Goal: Information Seeking & Learning: Learn about a topic

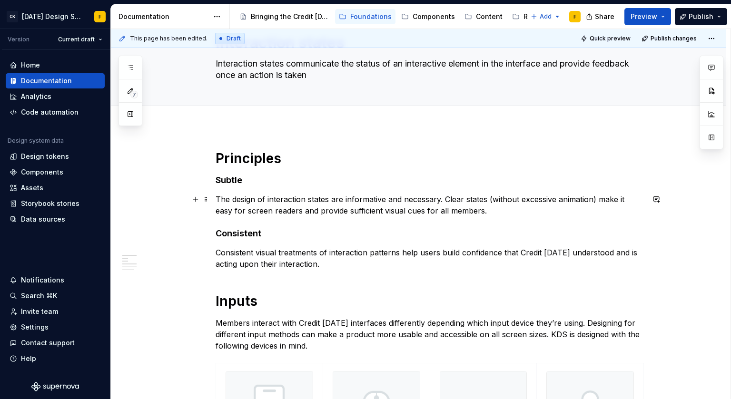
scroll to position [67, 0]
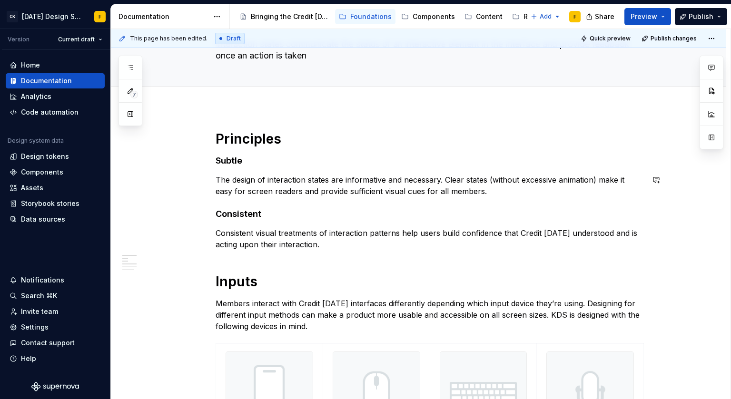
type textarea "*"
click at [234, 157] on h4 "Subtle" at bounding box center [430, 160] width 428 height 11
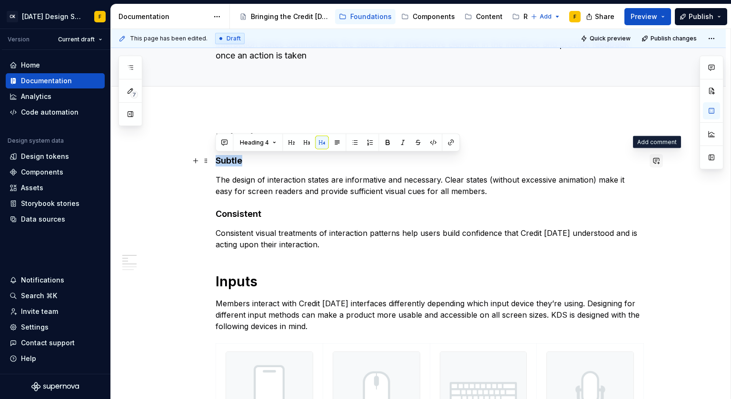
click at [655, 163] on button "button" at bounding box center [656, 160] width 13 height 13
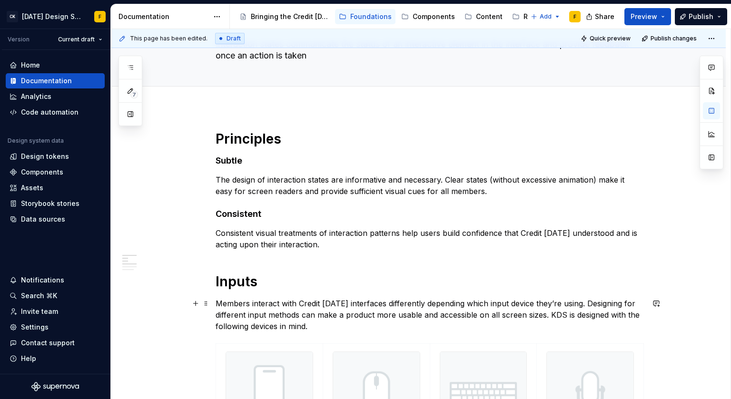
click at [312, 304] on p "Members interact with Credit [DATE] interfaces differently depending which inpu…" at bounding box center [430, 315] width 428 height 34
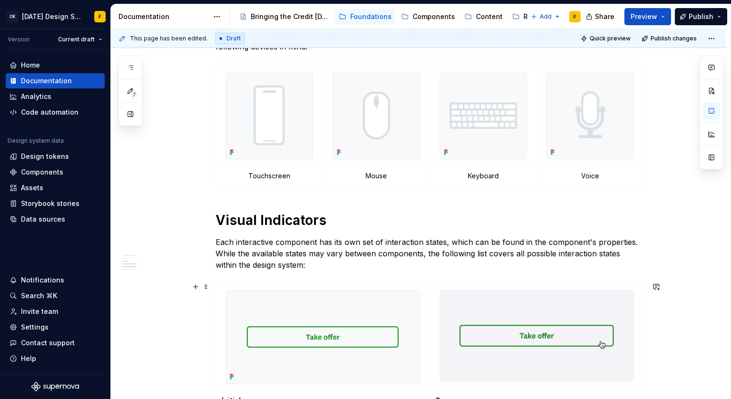
scroll to position [237, 0]
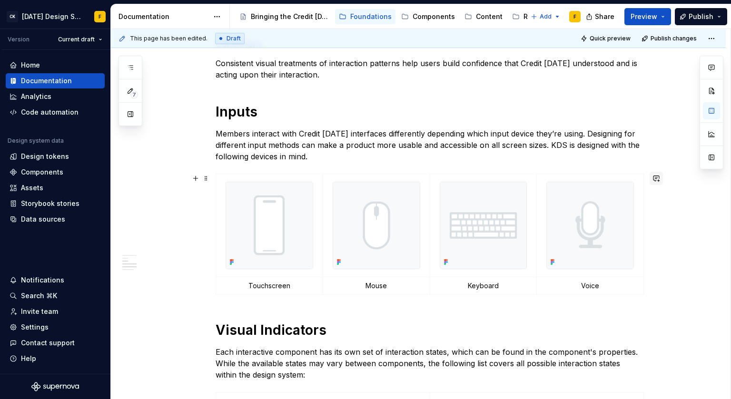
click at [652, 178] on button "button" at bounding box center [656, 178] width 13 height 13
click at [623, 197] on p "Ignore if this is not in-line with" at bounding box center [587, 195] width 140 height 10
click at [618, 195] on p "Ignore if this is not in-line with" at bounding box center [587, 195] width 140 height 10
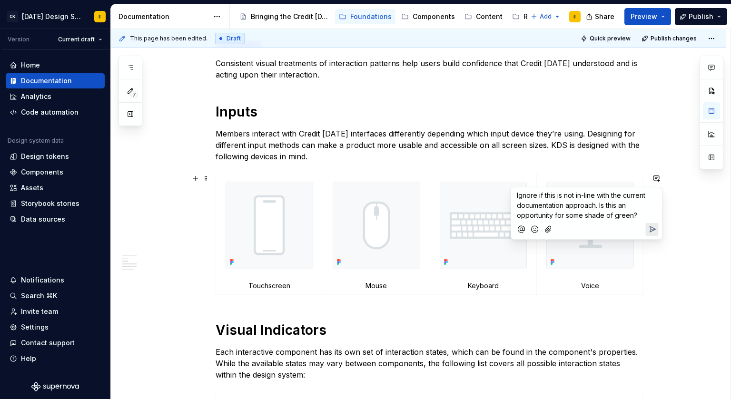
click at [650, 232] on icon "Send" at bounding box center [652, 230] width 10 height 10
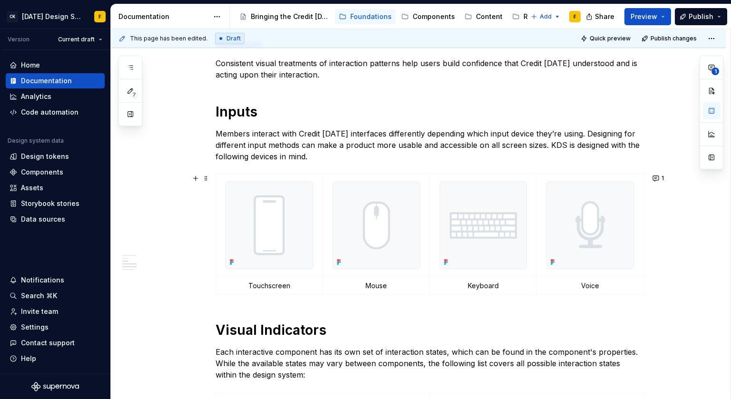
click at [358, 351] on p "Each interactive component has its own set of interaction states, which can be …" at bounding box center [430, 363] width 428 height 34
click at [363, 134] on p "Members interact with Credit Karma interfaces differently depending which input…" at bounding box center [430, 145] width 428 height 34
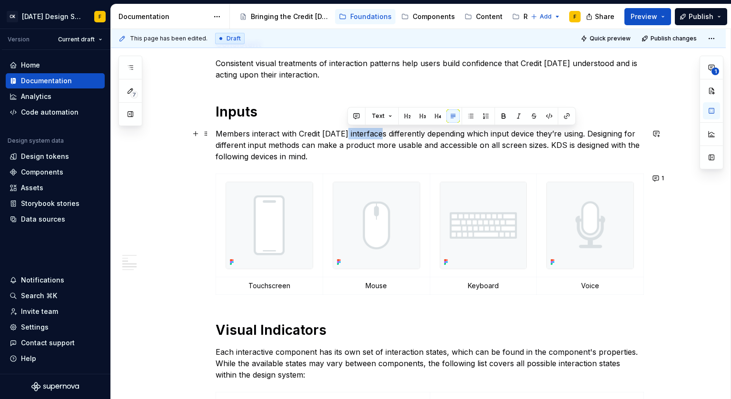
type textarea "*"
click at [357, 114] on button "button" at bounding box center [356, 115] width 13 height 13
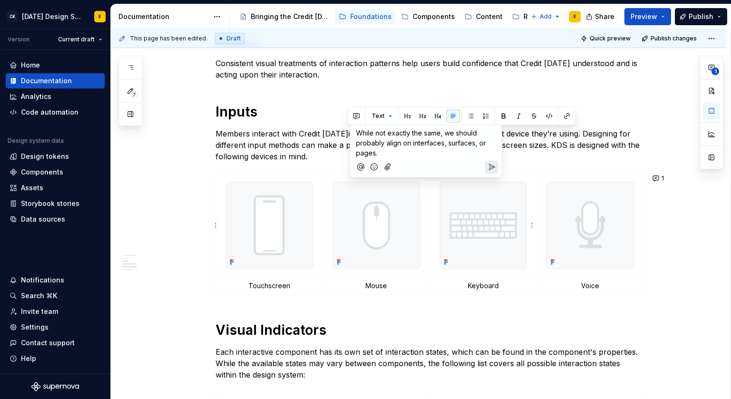
click at [487, 164] on icon "Send" at bounding box center [492, 167] width 10 height 10
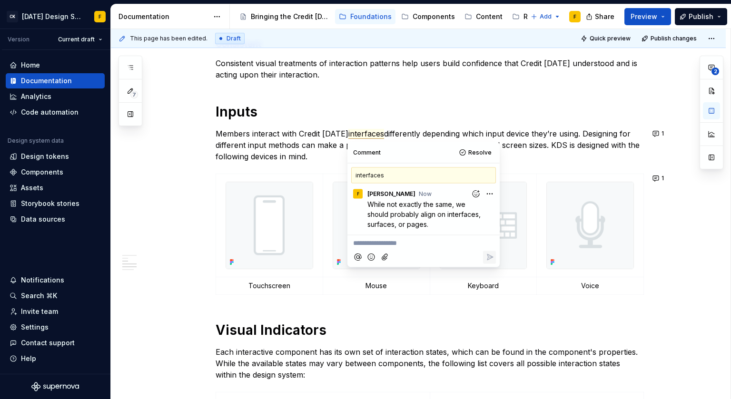
type textarea "*"
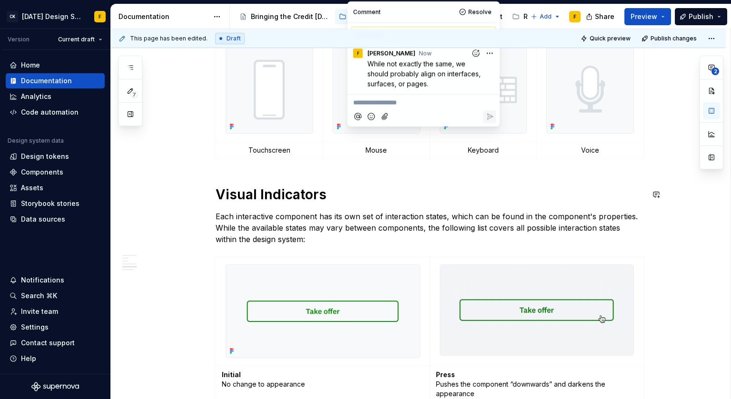
scroll to position [377, 0]
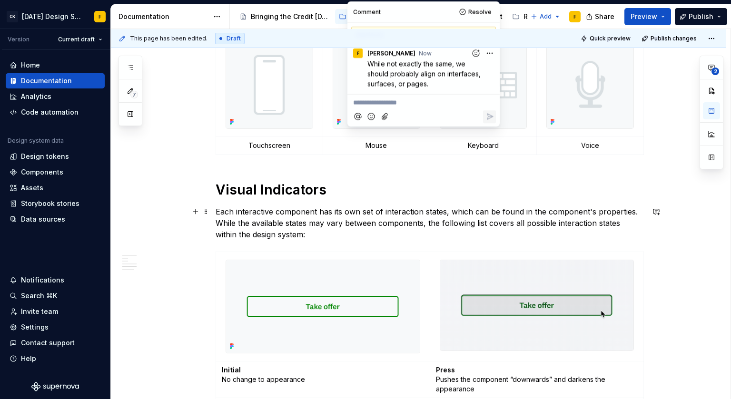
click at [269, 222] on p "Each interactive component has its own set of interaction states, which can be …" at bounding box center [430, 223] width 428 height 34
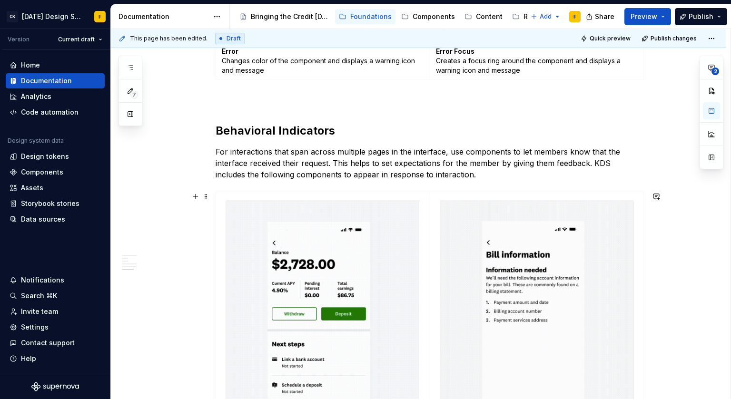
scroll to position [1234, 0]
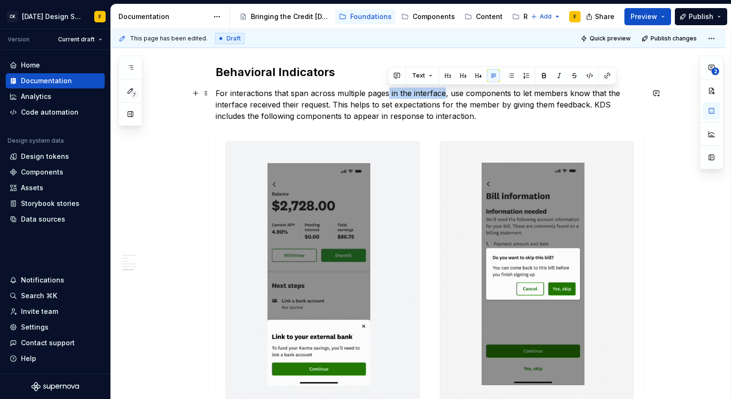
drag, startPoint x: 387, startPoint y: 94, endPoint x: 443, endPoint y: 95, distance: 56.2
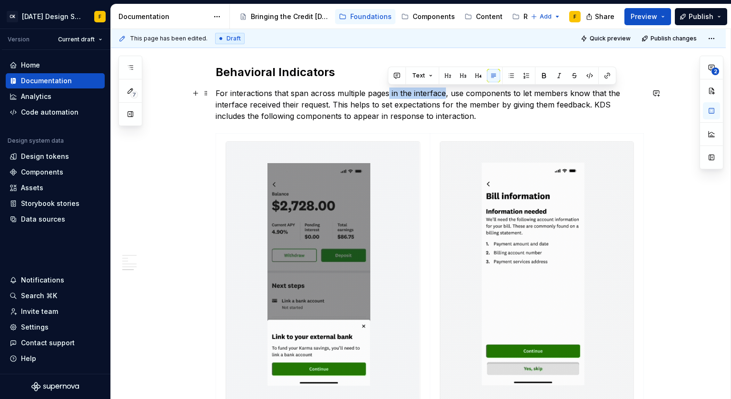
click at [443, 95] on p "For interactions that span across multiple pages in the interface, use componen…" at bounding box center [430, 105] width 428 height 34
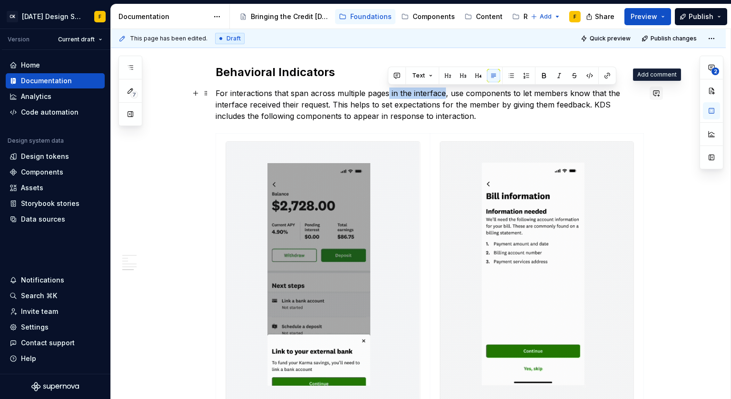
click at [657, 97] on button "button" at bounding box center [656, 93] width 13 height 13
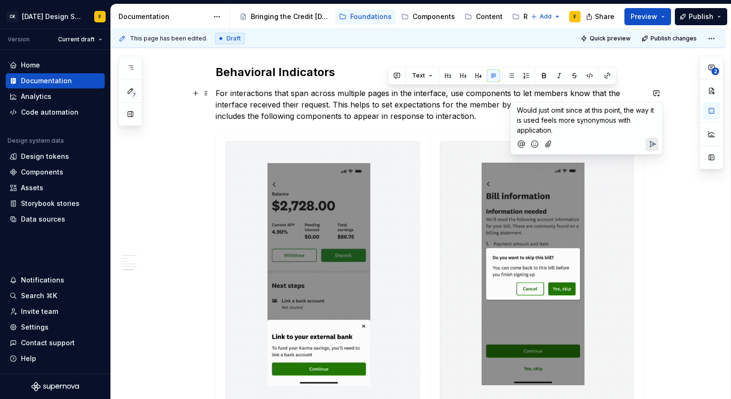
click at [650, 148] on icon "Send" at bounding box center [652, 144] width 10 height 10
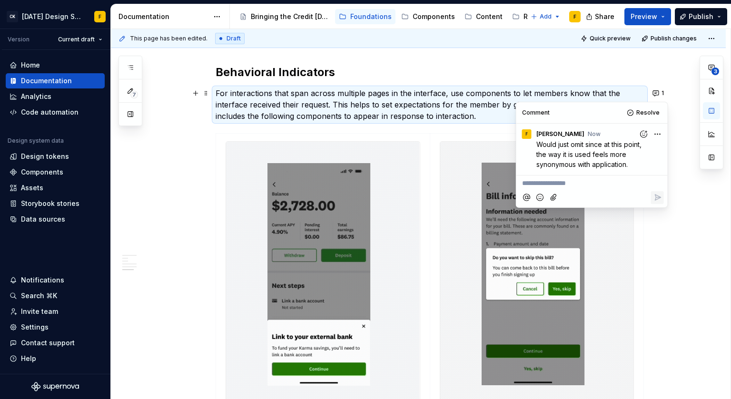
click at [436, 89] on p "For interactions that span across multiple pages in the interface, use componen…" at bounding box center [430, 105] width 428 height 34
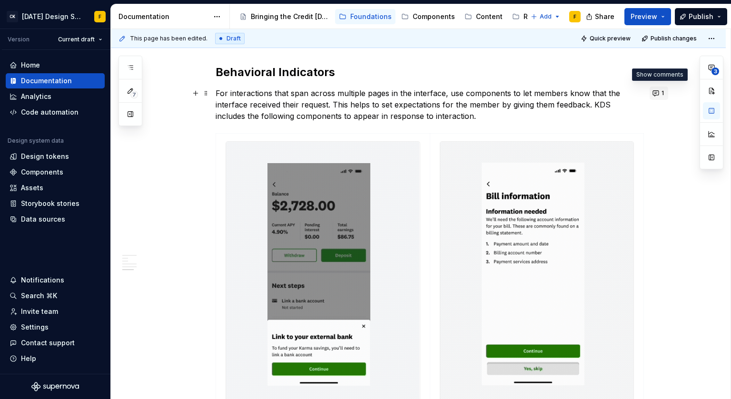
click at [658, 96] on button "1" at bounding box center [659, 93] width 19 height 13
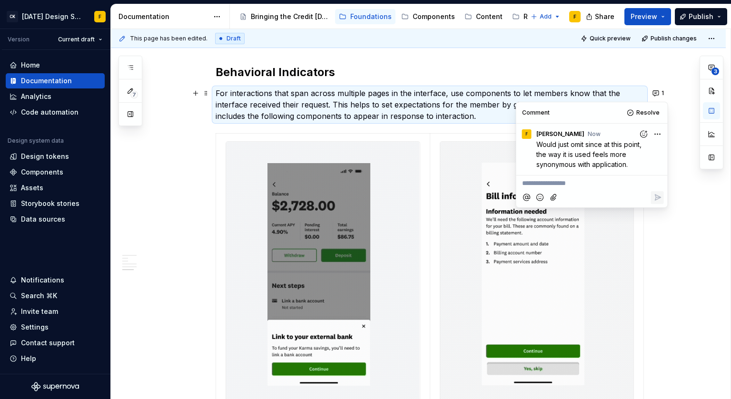
click at [594, 154] on span "Would just omit since at this point, the way it is used feels more synonymous w…" at bounding box center [589, 154] width 107 height 28
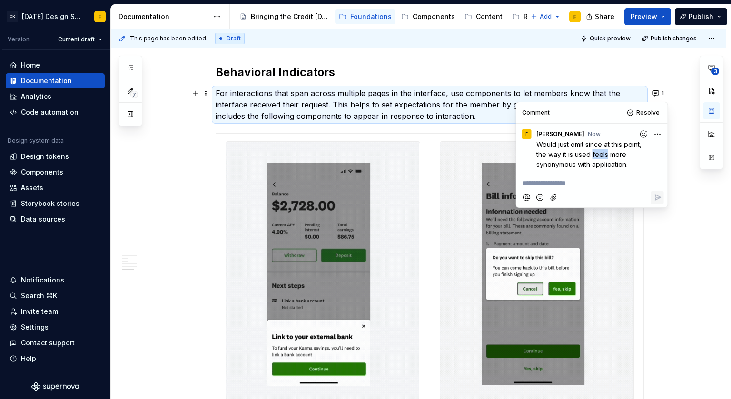
click at [594, 154] on span "Would just omit since at this point, the way it is used feels more synonymous w…" at bounding box center [589, 154] width 107 height 28
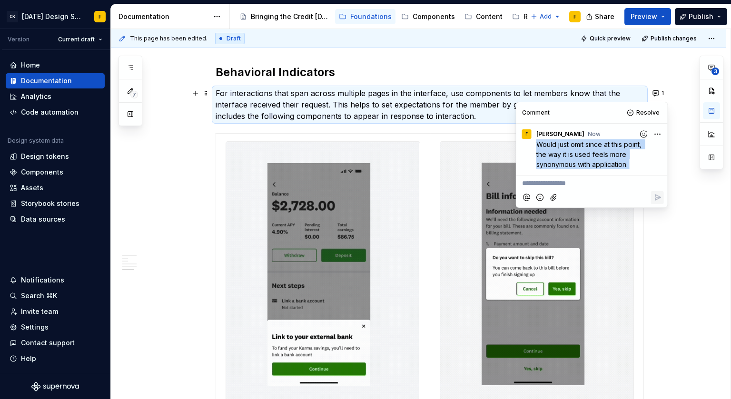
click at [594, 154] on span "Would just omit since at this point, the way it is used feels more synonymous w…" at bounding box center [589, 154] width 107 height 28
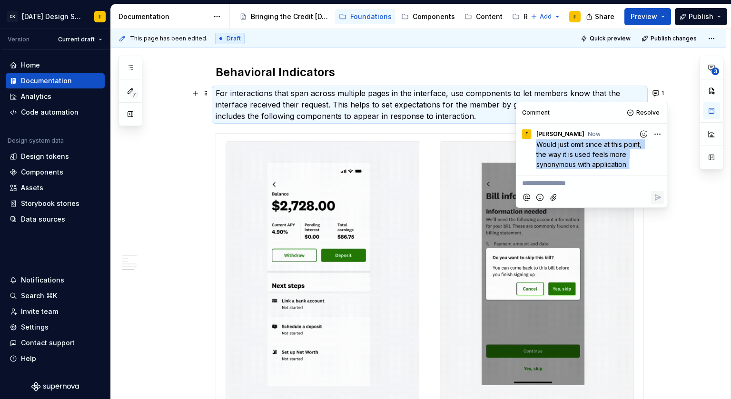
copy span "Would just omit since at this point, the way it is used feels more synonymous w…"
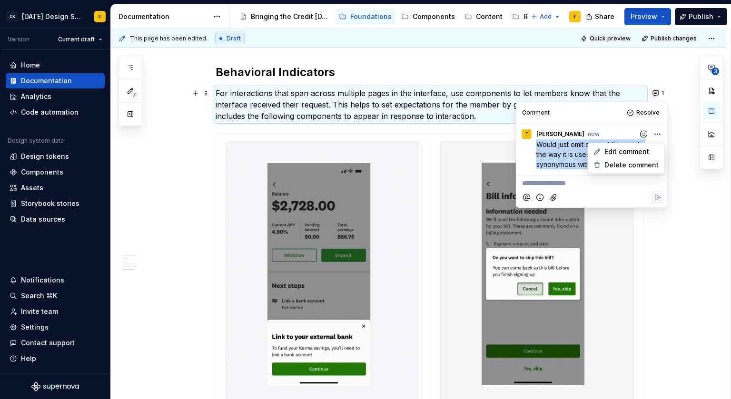
click at [654, 132] on html "CK Karma Design System F Version Current draft Home Documentation Analytics Cod…" at bounding box center [365, 199] width 731 height 399
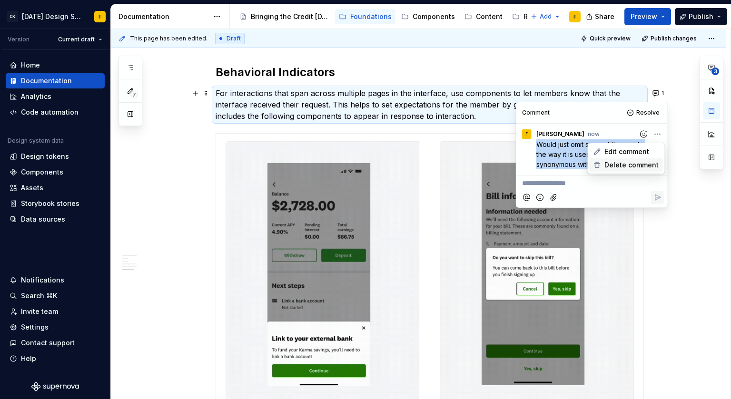
click at [625, 163] on span "Delete comment" at bounding box center [631, 165] width 54 height 10
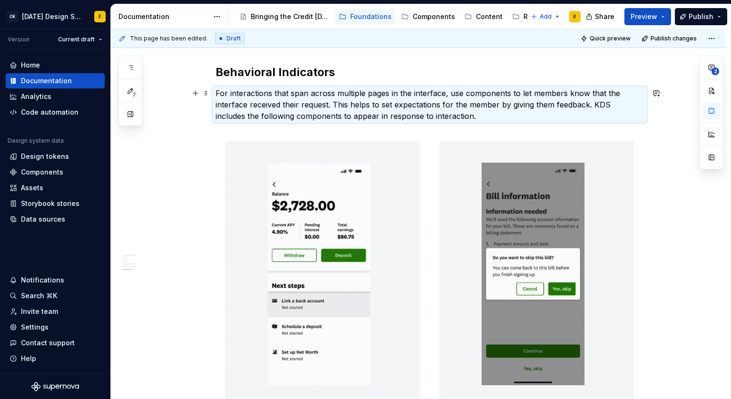
click at [409, 99] on p "For interactions that span across multiple pages in the interface, use componen…" at bounding box center [430, 105] width 428 height 34
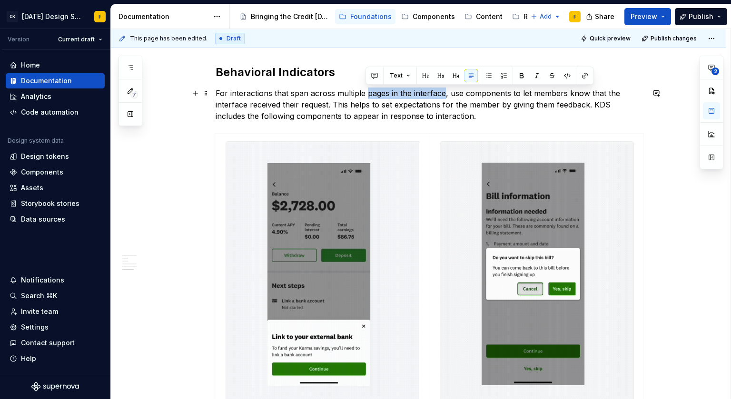
drag, startPoint x: 365, startPoint y: 92, endPoint x: 444, endPoint y: 91, distance: 78.0
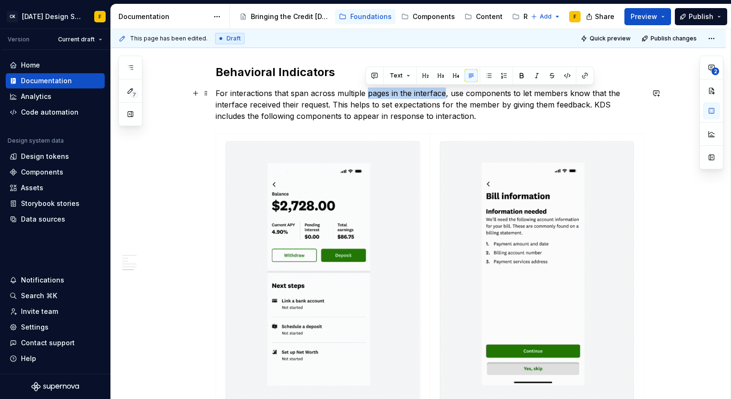
click at [444, 91] on p "For interactions that span across multiple pages in the interface, use componen…" at bounding box center [430, 105] width 428 height 34
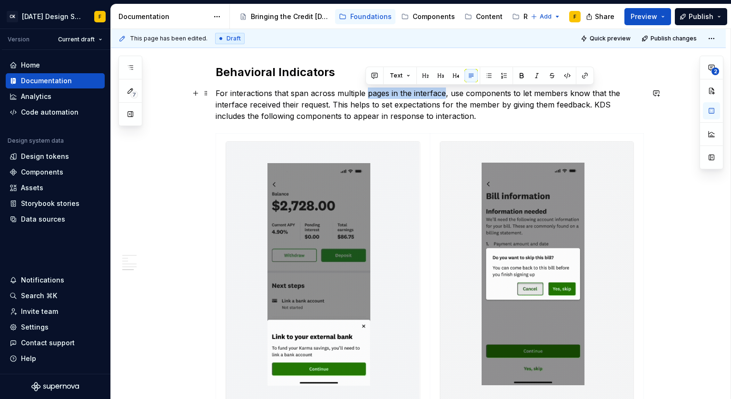
click at [387, 97] on p "For interactions that span across multiple pages in the interface, use componen…" at bounding box center [430, 105] width 428 height 34
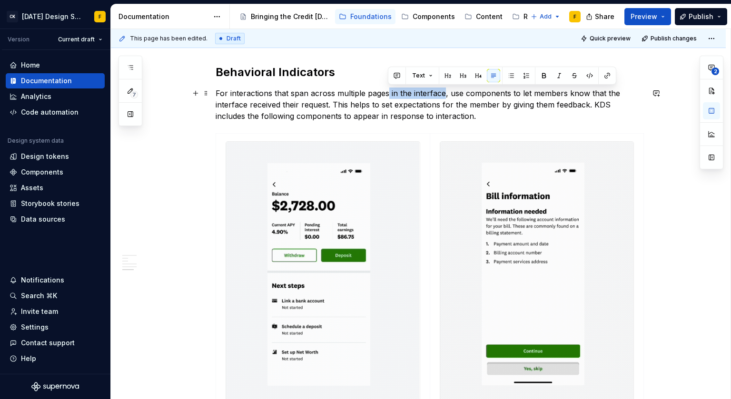
drag, startPoint x: 386, startPoint y: 93, endPoint x: 443, endPoint y: 94, distance: 57.1
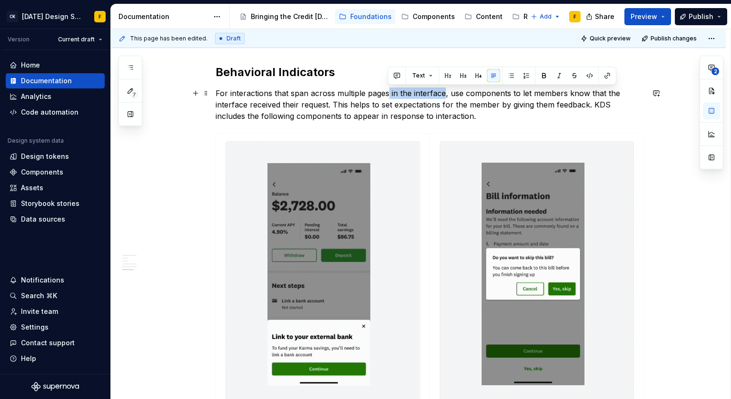
click at [443, 94] on p "For interactions that span across multiple pages in the interface, use componen…" at bounding box center [430, 105] width 428 height 34
click at [397, 73] on button "button" at bounding box center [396, 75] width 13 height 13
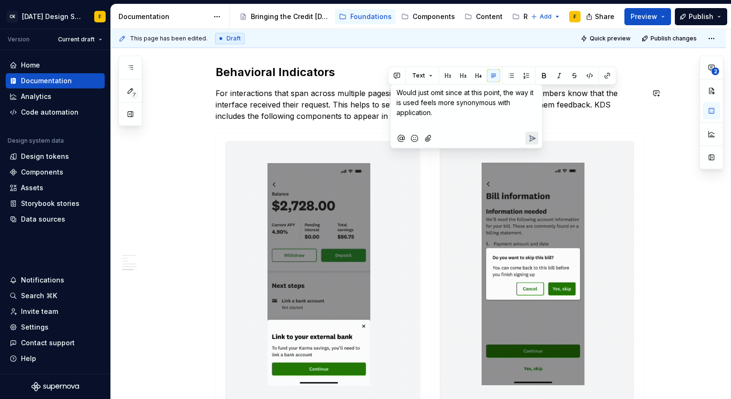
click at [530, 131] on div at bounding box center [466, 138] width 144 height 20
click at [532, 136] on icon "Send" at bounding box center [532, 139] width 10 height 10
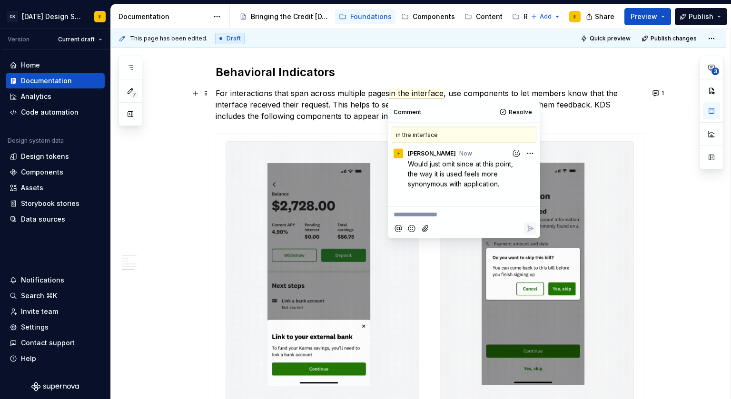
click at [597, 99] on p "For interactions that span across multiple pages in the interface , use compone…" at bounding box center [430, 105] width 428 height 34
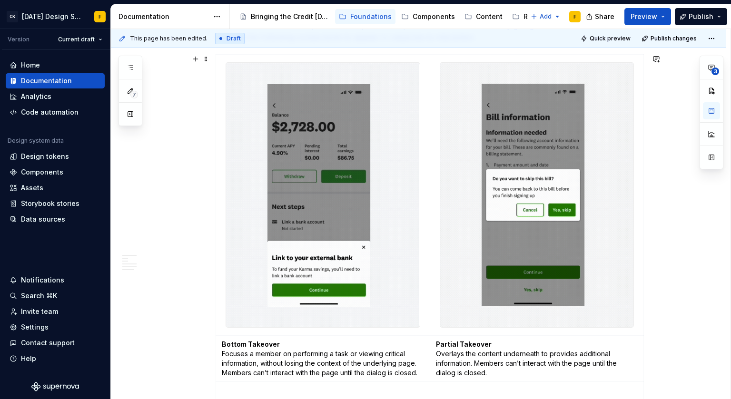
scroll to position [1313, 0]
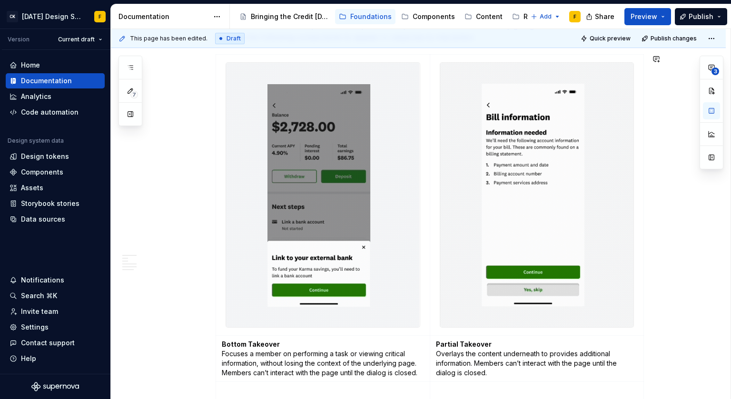
type textarea "*"
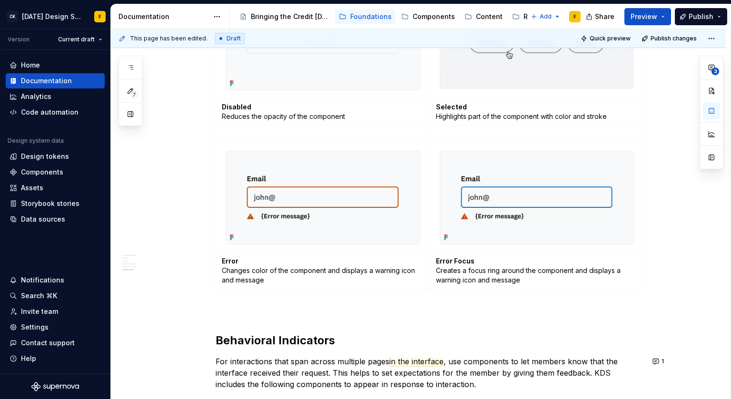
scroll to position [1013, 0]
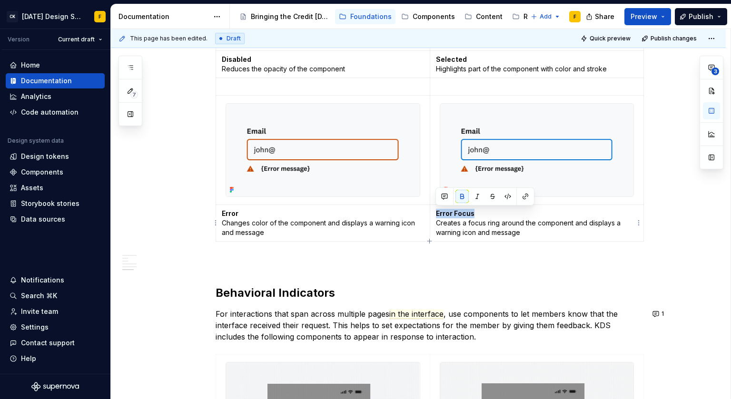
drag, startPoint x: 475, startPoint y: 211, endPoint x: 433, endPoint y: 214, distance: 42.4
click at [433, 214] on td "Error Focus Creates a focus ring around the component and displays a warning ic…" at bounding box center [537, 223] width 214 height 37
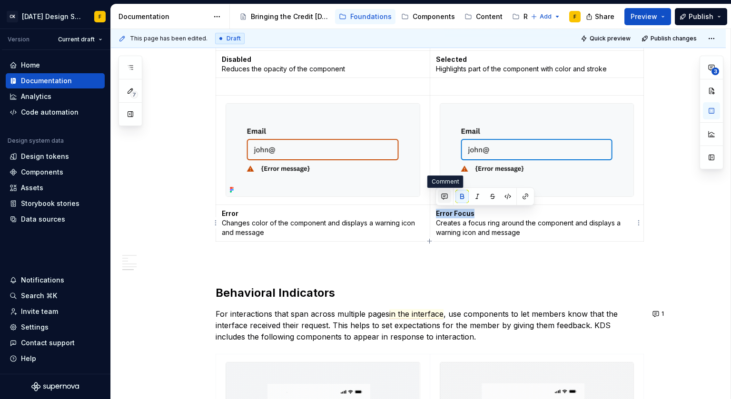
click at [448, 195] on button "button" at bounding box center [444, 196] width 13 height 13
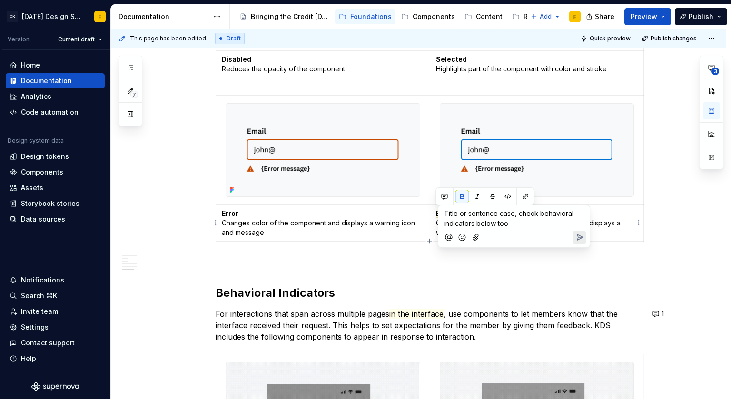
click at [580, 241] on icon "Send" at bounding box center [580, 238] width 10 height 10
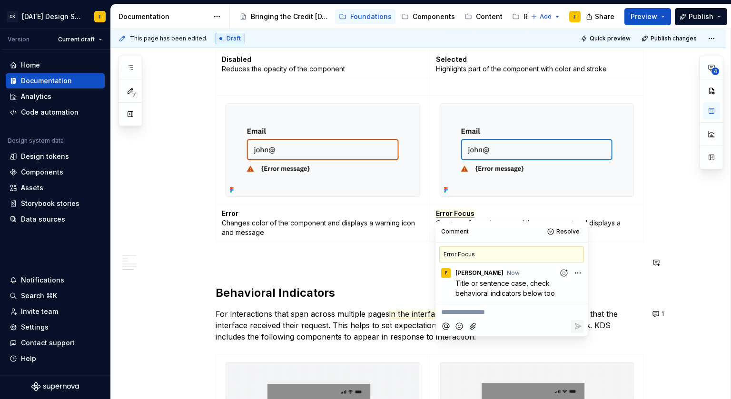
type textarea "*"
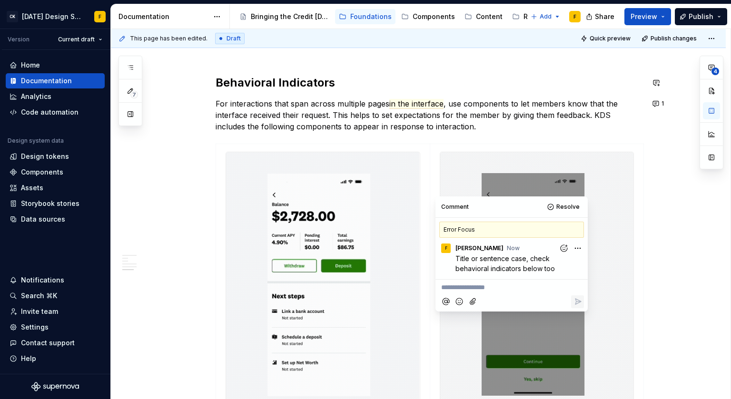
scroll to position [1235, 0]
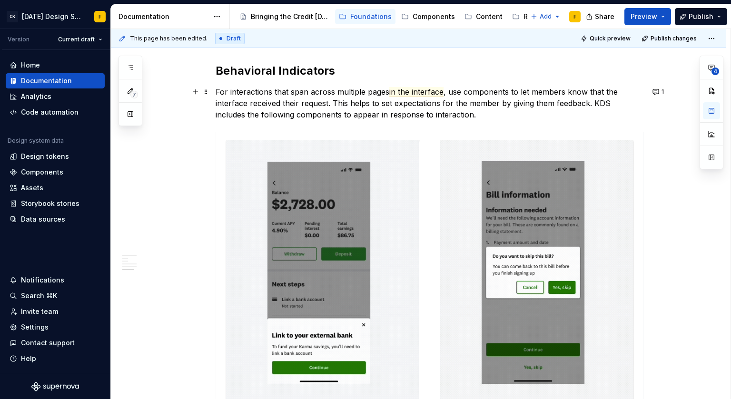
click at [267, 107] on p "For interactions that span across multiple pages in the interface , use compone…" at bounding box center [430, 103] width 428 height 34
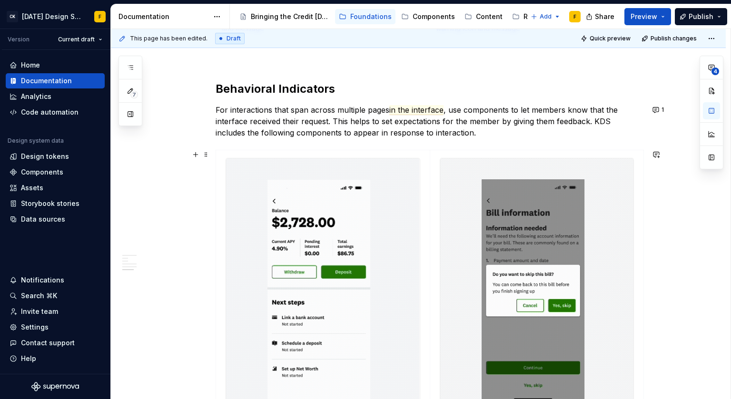
scroll to position [1217, 0]
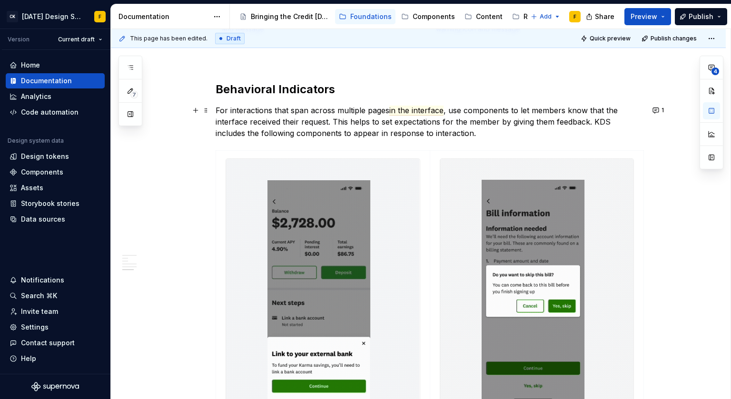
click at [314, 134] on p "For interactions that span across multiple pages in the interface , use compone…" at bounding box center [430, 122] width 428 height 34
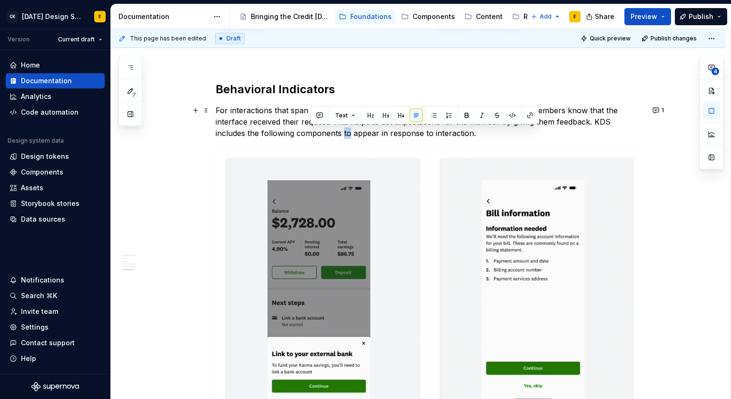
click at [314, 134] on p "For interactions that span across multiple pages in the interface , use compone…" at bounding box center [430, 122] width 428 height 34
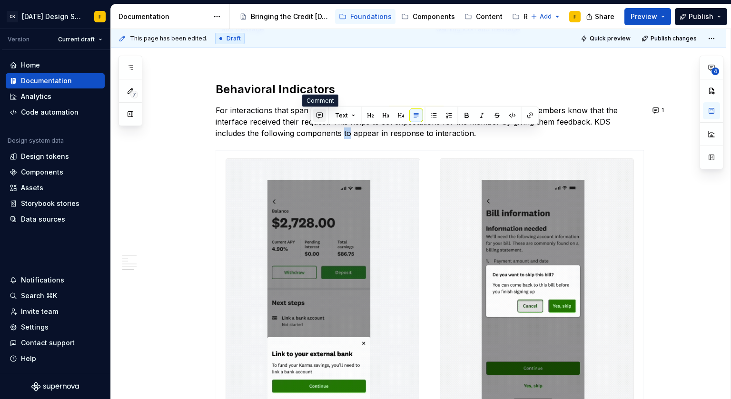
click at [320, 117] on button "button" at bounding box center [319, 115] width 13 height 13
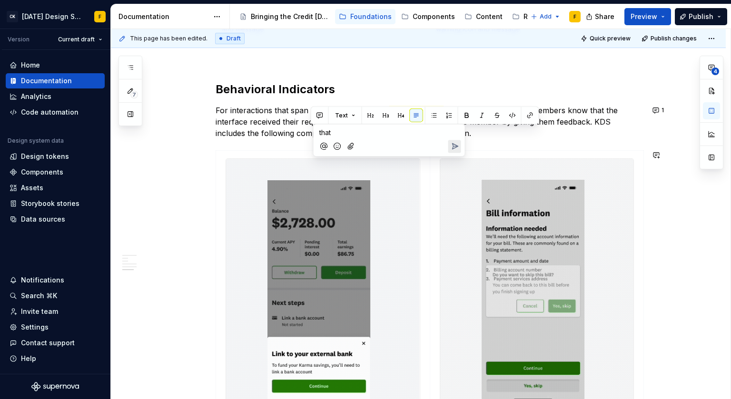
click at [454, 144] on icon "Send" at bounding box center [455, 147] width 10 height 10
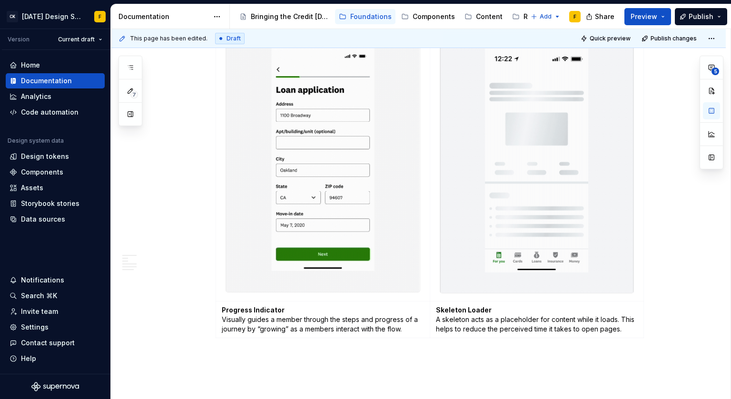
scroll to position [1372, 0]
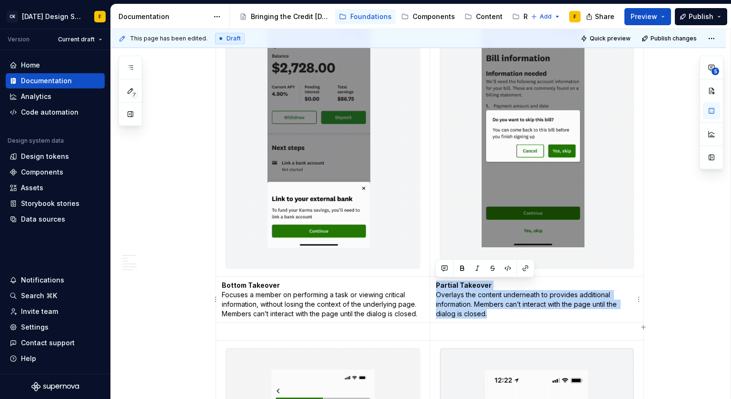
drag, startPoint x: 486, startPoint y: 314, endPoint x: 434, endPoint y: 285, distance: 59.4
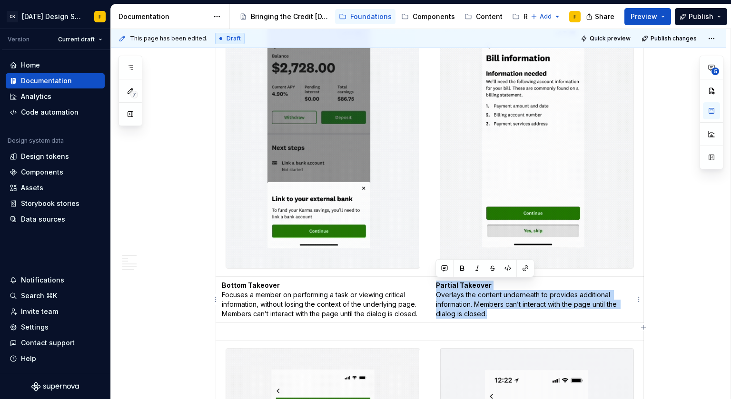
click at [434, 285] on td "Partial Takeover Overlays the content underneath to provides additional informa…" at bounding box center [537, 300] width 214 height 46
click at [444, 266] on button "button" at bounding box center [444, 268] width 13 height 13
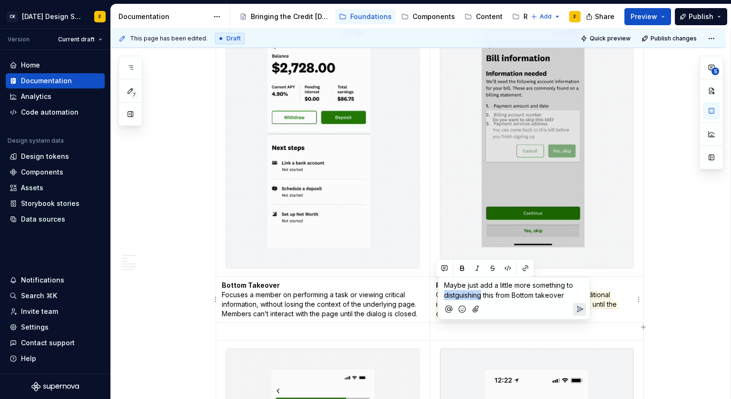
click at [457, 297] on span "Maybe just add a little more something to distguishing this from Bottom takeover" at bounding box center [509, 290] width 131 height 18
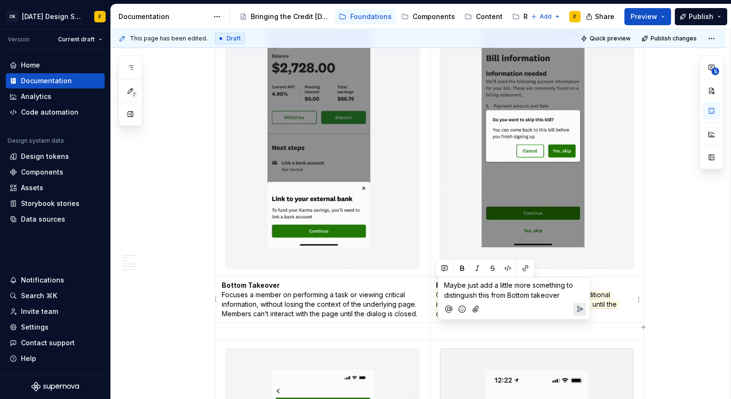
click at [580, 307] on icon "Send" at bounding box center [580, 309] width 6 height 6
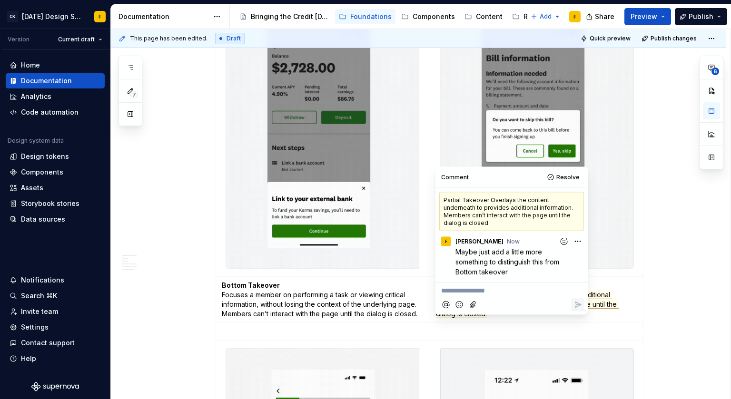
scroll to position [1213, 0]
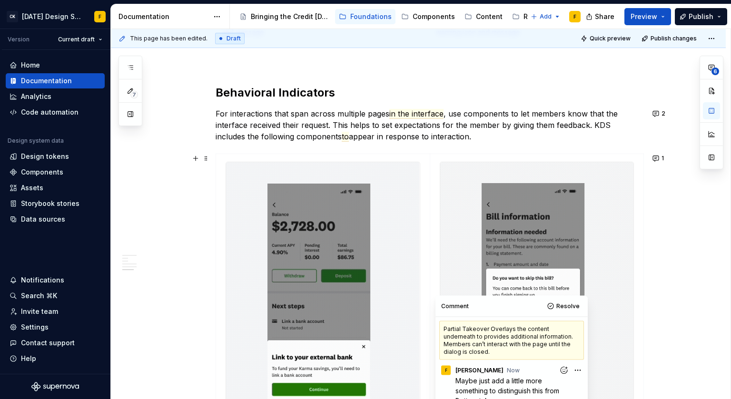
click at [601, 213] on img at bounding box center [536, 294] width 193 height 265
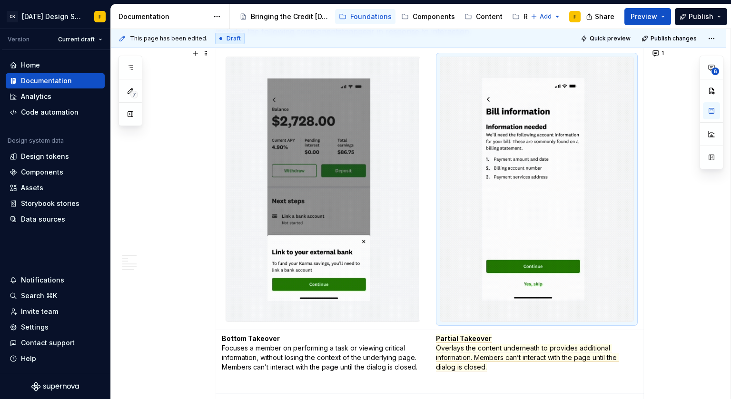
scroll to position [1313, 0]
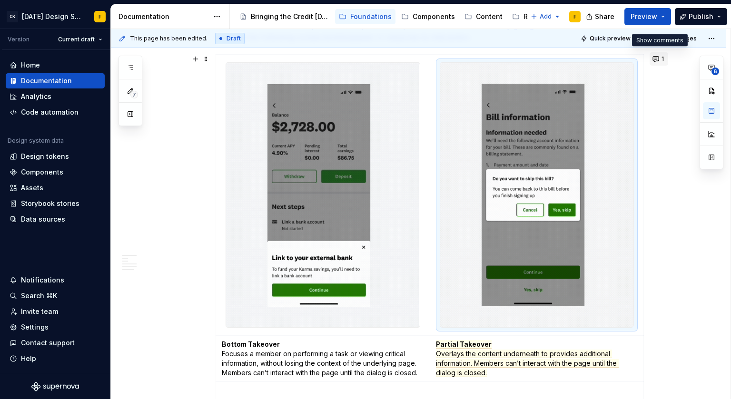
click at [655, 61] on button "1" at bounding box center [659, 58] width 19 height 13
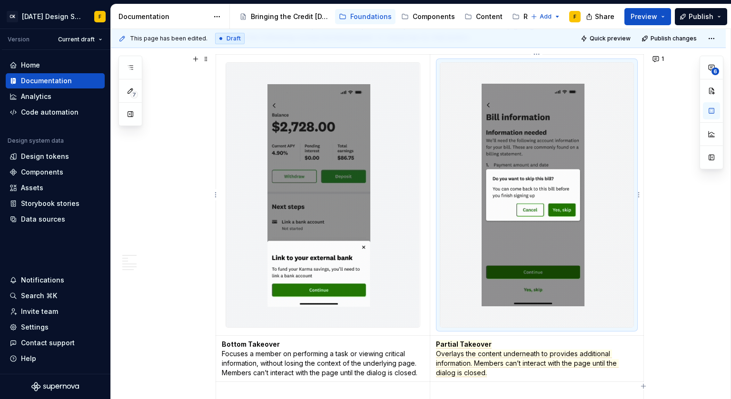
click at [600, 235] on img at bounding box center [536, 195] width 193 height 265
type textarea "*"
click at [658, 58] on button "1" at bounding box center [659, 58] width 19 height 13
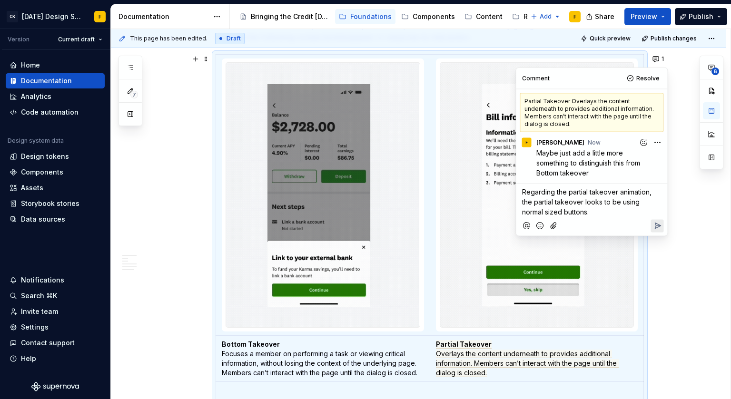
type textarea "*"
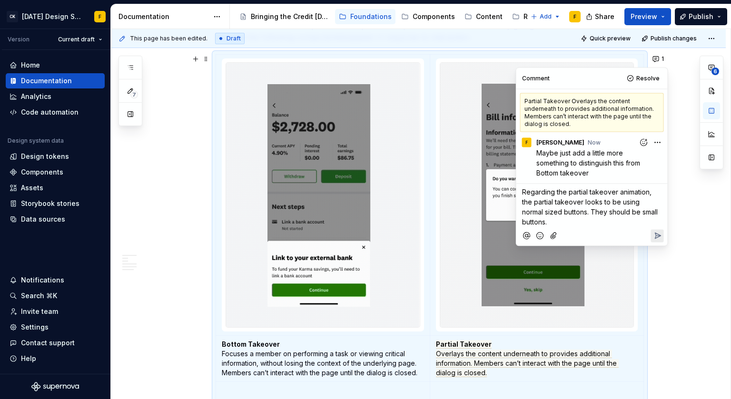
click at [652, 231] on icon "Reply" at bounding box center [657, 236] width 10 height 10
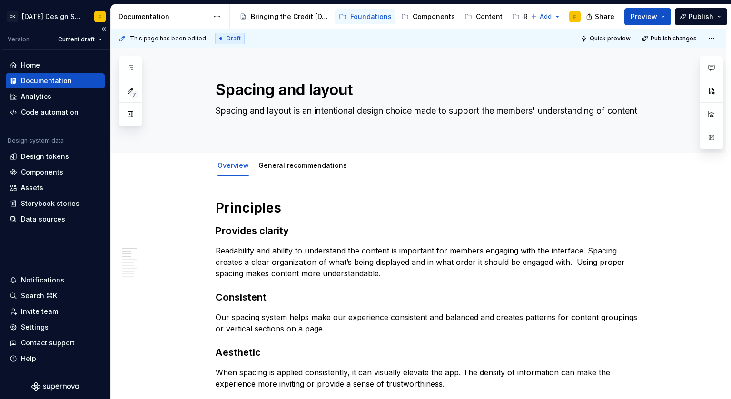
click at [30, 78] on div "Documentation" at bounding box center [46, 81] width 51 height 10
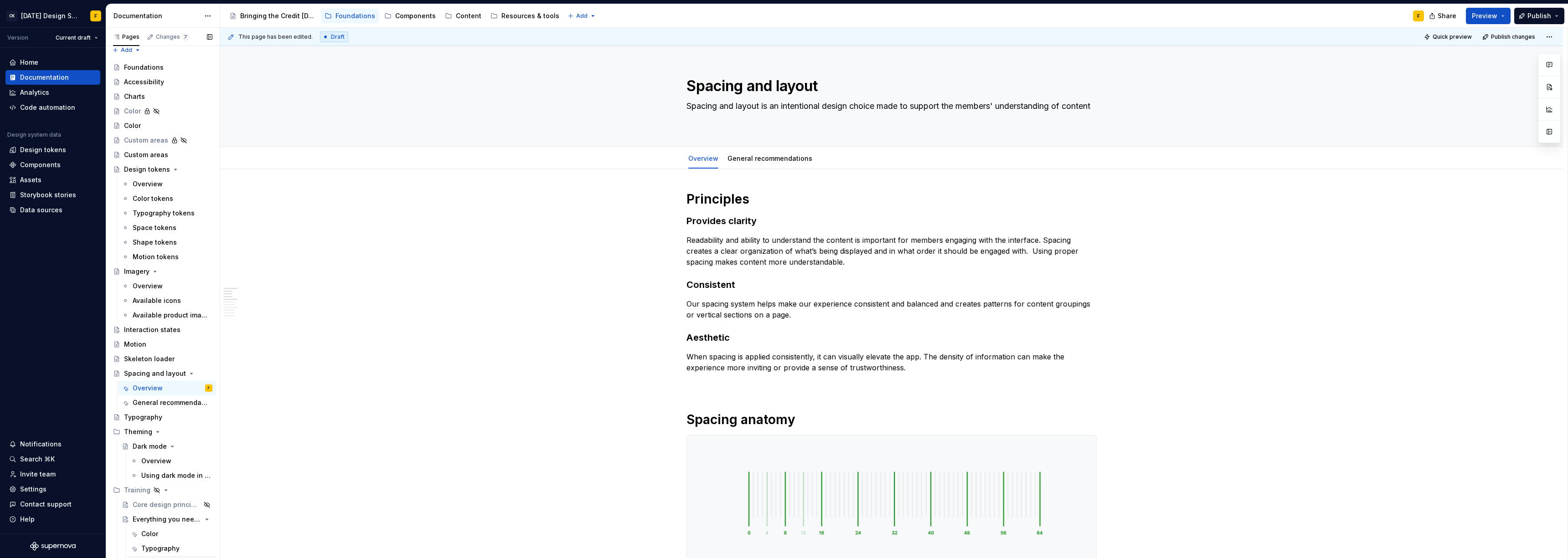
scroll to position [16, 0]
click at [153, 382] on div "Layout and spacing" at bounding box center [164, 553] width 44 height 10
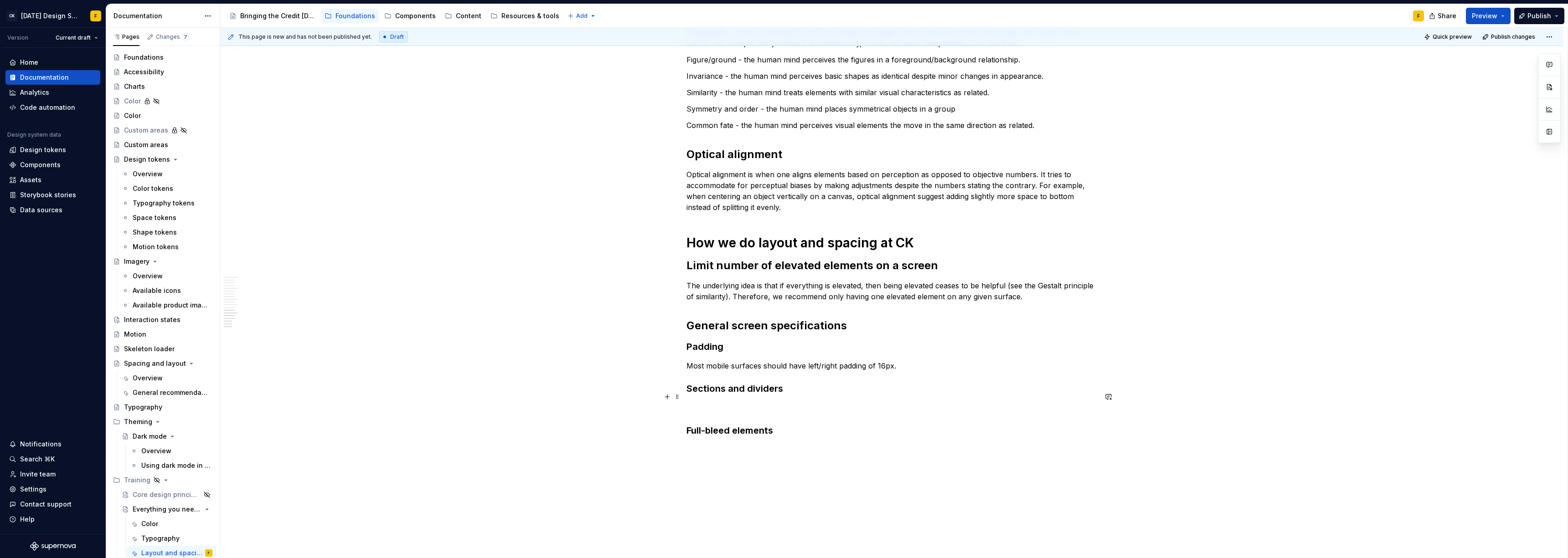
scroll to position [1163, 0]
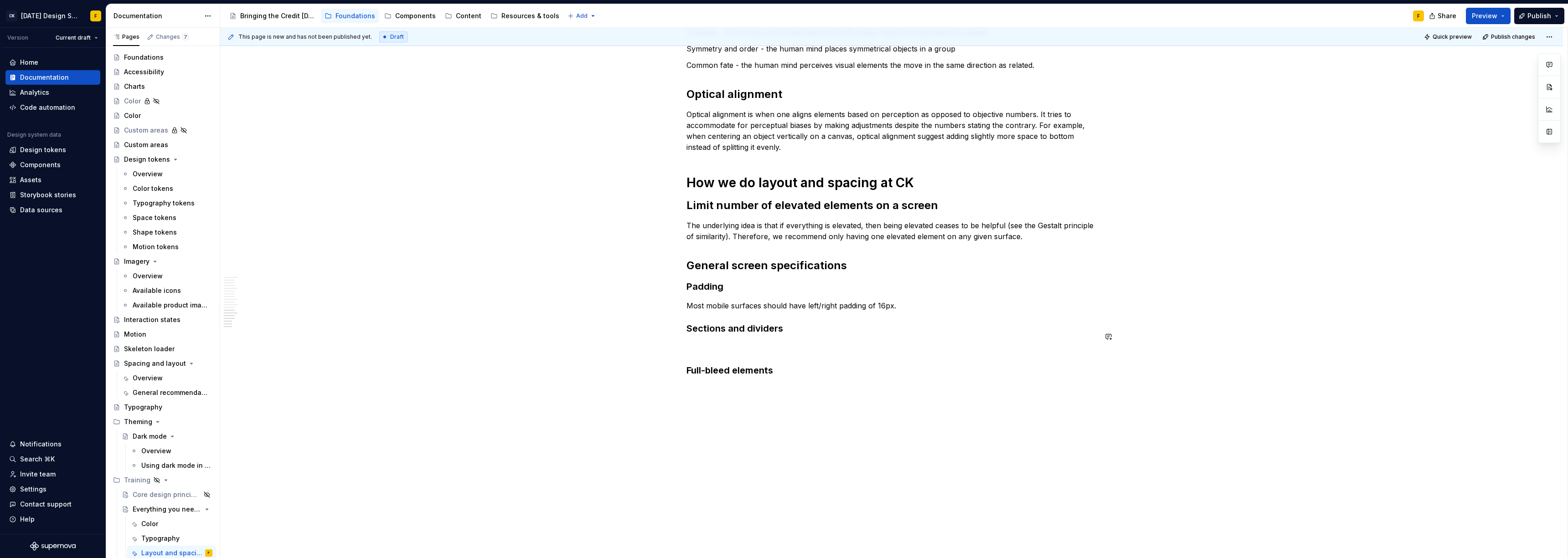
type textarea "*"
click at [699, 342] on p at bounding box center [892, 346] width 410 height 11
click at [699, 174] on h1 "How we do layout and spacing at CK" at bounding box center [892, 182] width 410 height 16
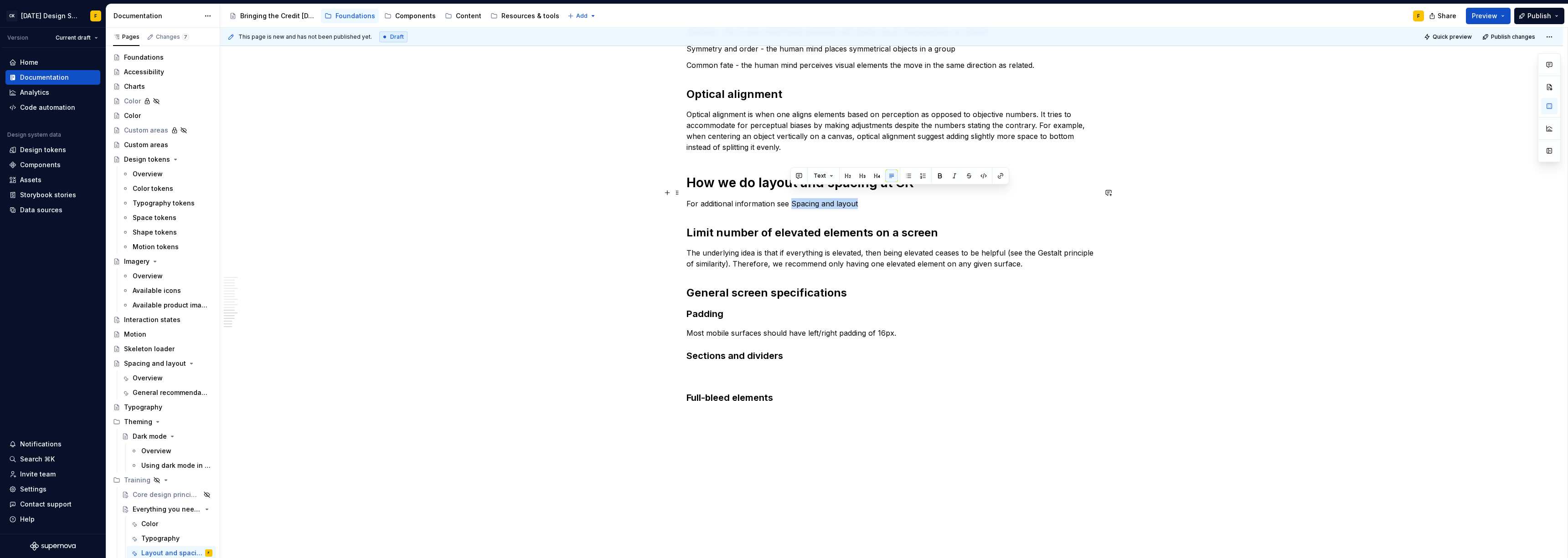
drag, startPoint x: 790, startPoint y: 193, endPoint x: 867, endPoint y: 190, distance: 77.1
click at [699, 198] on p "For additional information see Spacing and layout" at bounding box center [892, 203] width 410 height 11
drag, startPoint x: 791, startPoint y: 194, endPoint x: 857, endPoint y: 194, distance: 66.0
click at [699, 198] on p "For additional information see spacing and layout" at bounding box center [892, 203] width 410 height 11
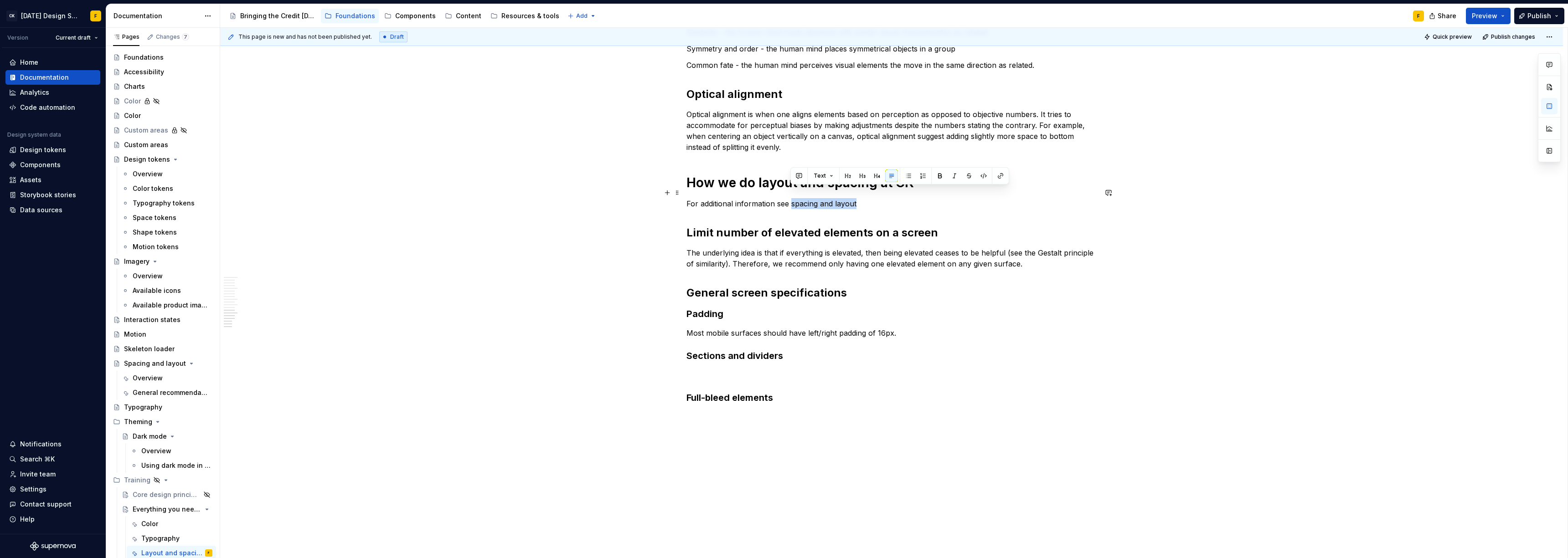
click at [699, 198] on p "For additional information see spacing and layout" at bounding box center [892, 203] width 410 height 11
drag, startPoint x: 792, startPoint y: 193, endPoint x: 854, endPoint y: 194, distance: 62.0
click at [699, 198] on p "For additional information see spacing and layout." at bounding box center [892, 203] width 410 height 11
click at [699, 179] on button "button" at bounding box center [1000, 175] width 12 height 12
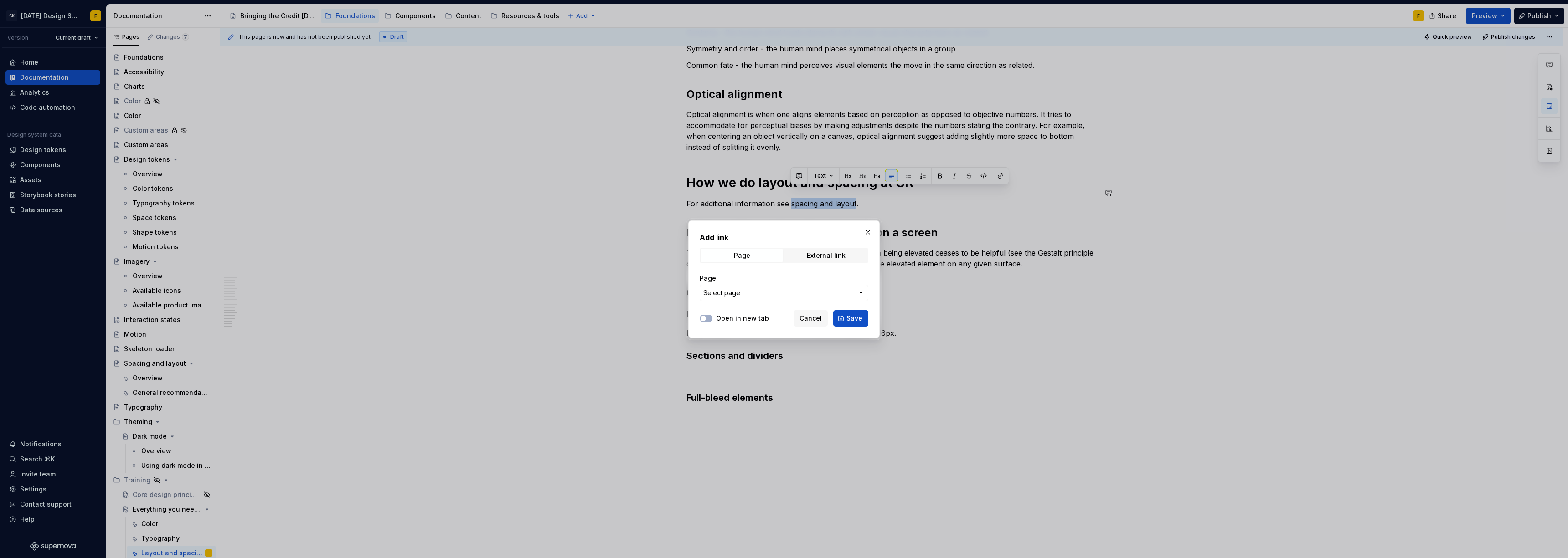
click at [699, 297] on span "Select page" at bounding box center [778, 293] width 150 height 10
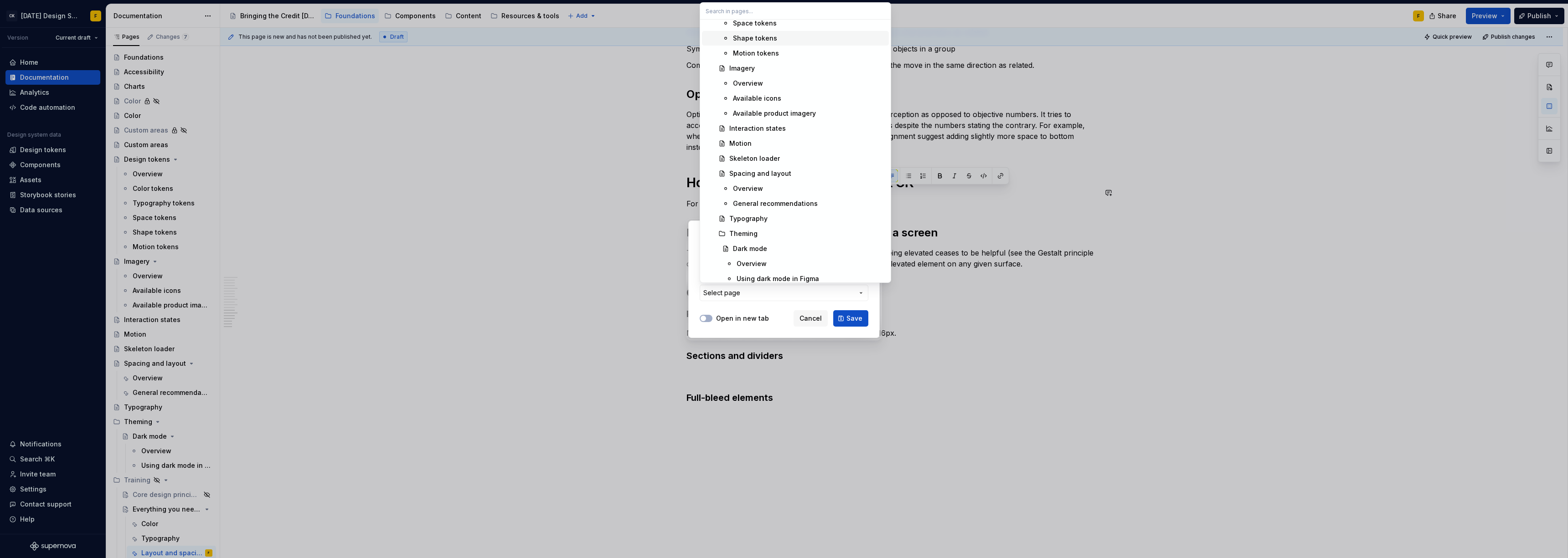
scroll to position [216, 0]
click at [699, 169] on div "Spacing and layout" at bounding box center [760, 173] width 62 height 10
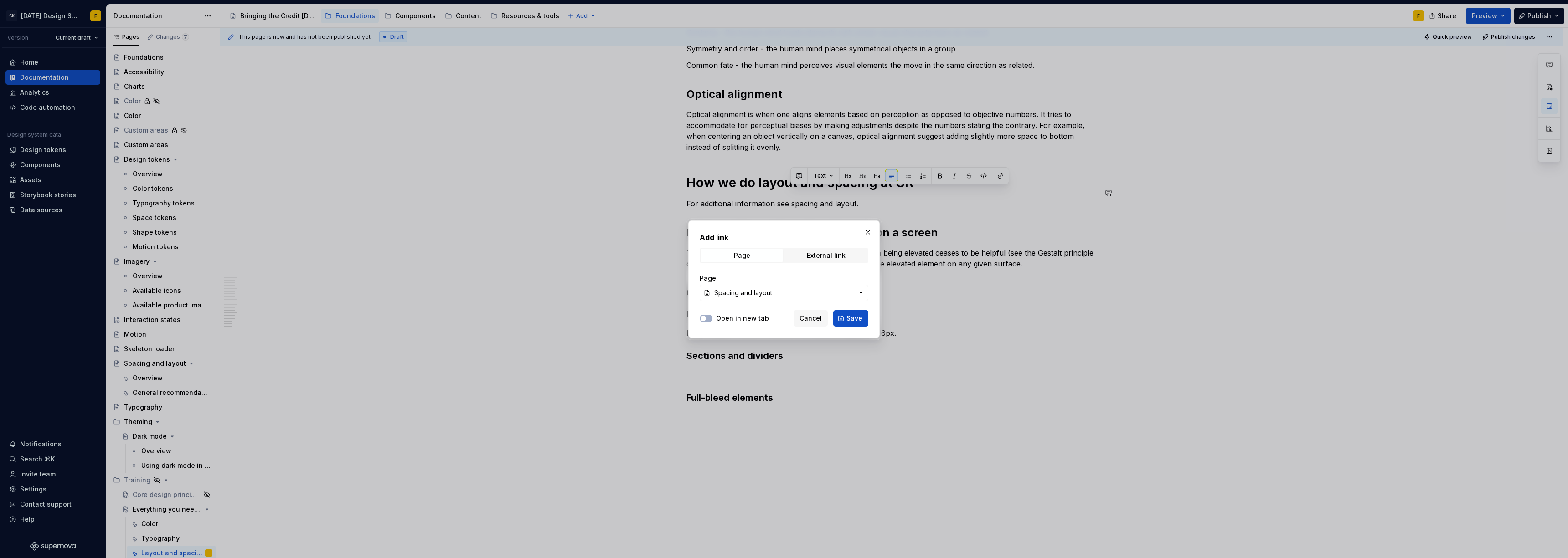
drag, startPoint x: 853, startPoint y: 322, endPoint x: 741, endPoint y: 323, distance: 112.0
click at [699, 323] on div "Open in new tab Cancel Save" at bounding box center [784, 316] width 169 height 20
click at [699, 318] on span "button" at bounding box center [703, 319] width 6 height 6
click at [699, 320] on span "Save" at bounding box center [854, 319] width 16 height 10
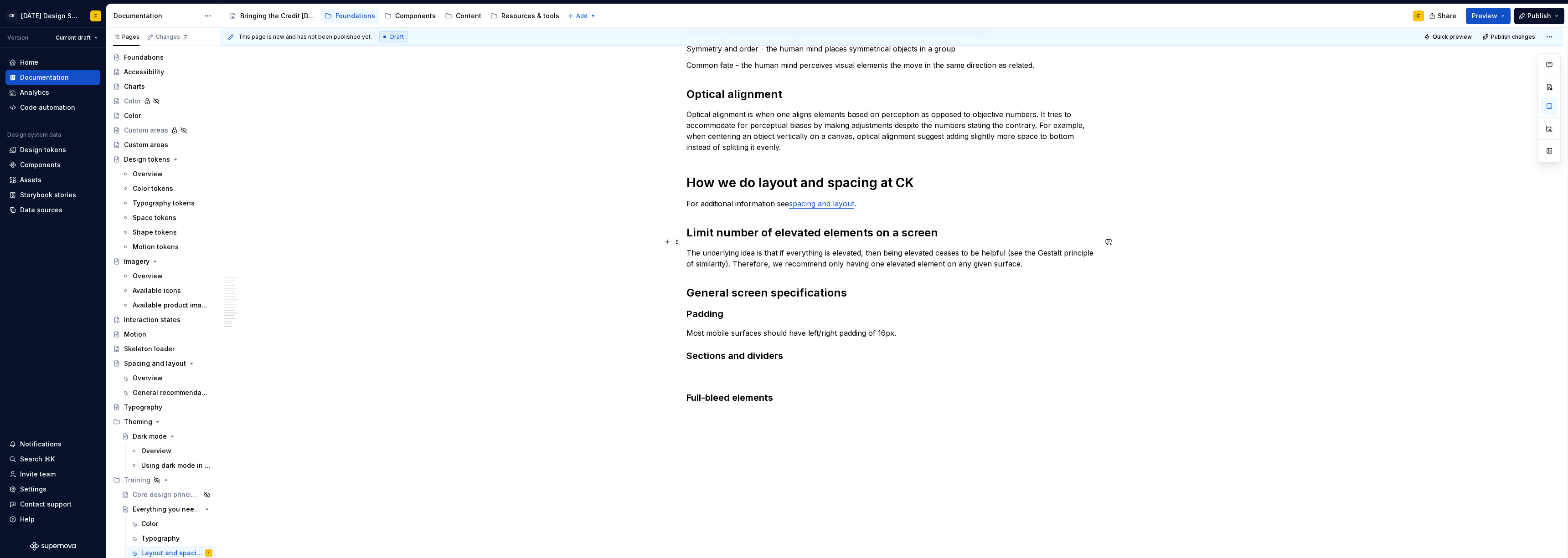
click at [699, 247] on p "The underlying idea is that if everything is elevated, then being elevated ceas…" at bounding box center [892, 257] width 410 height 22
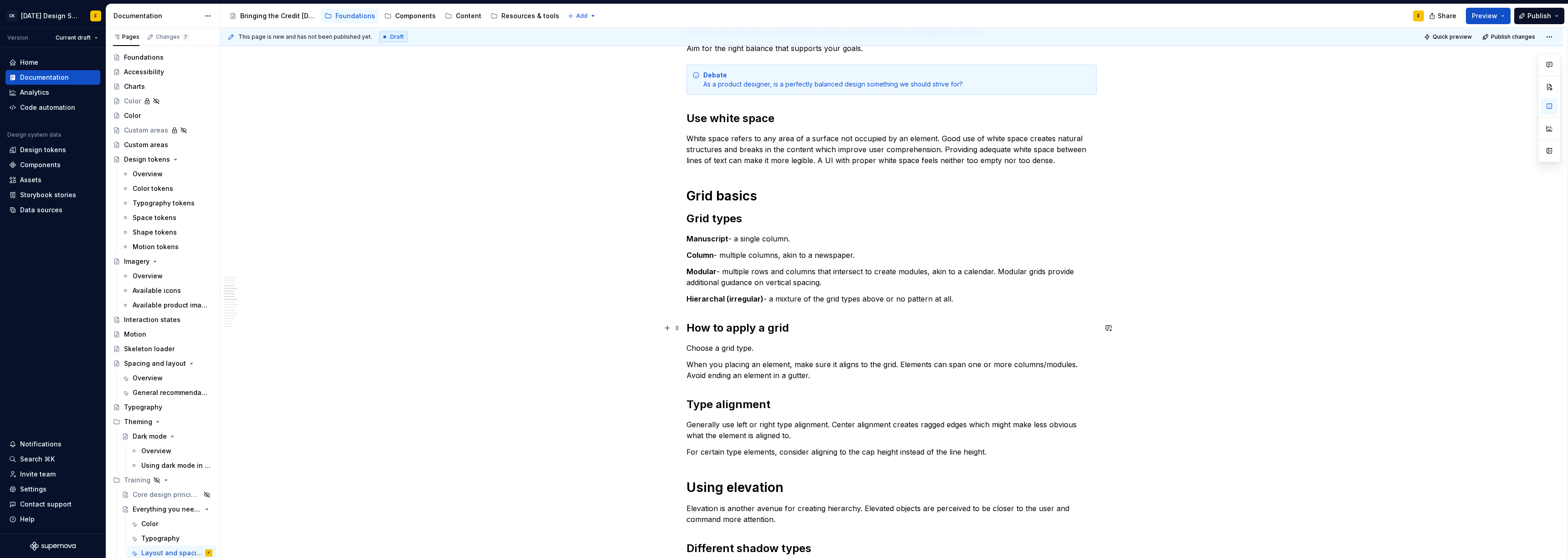
scroll to position [0, 0]
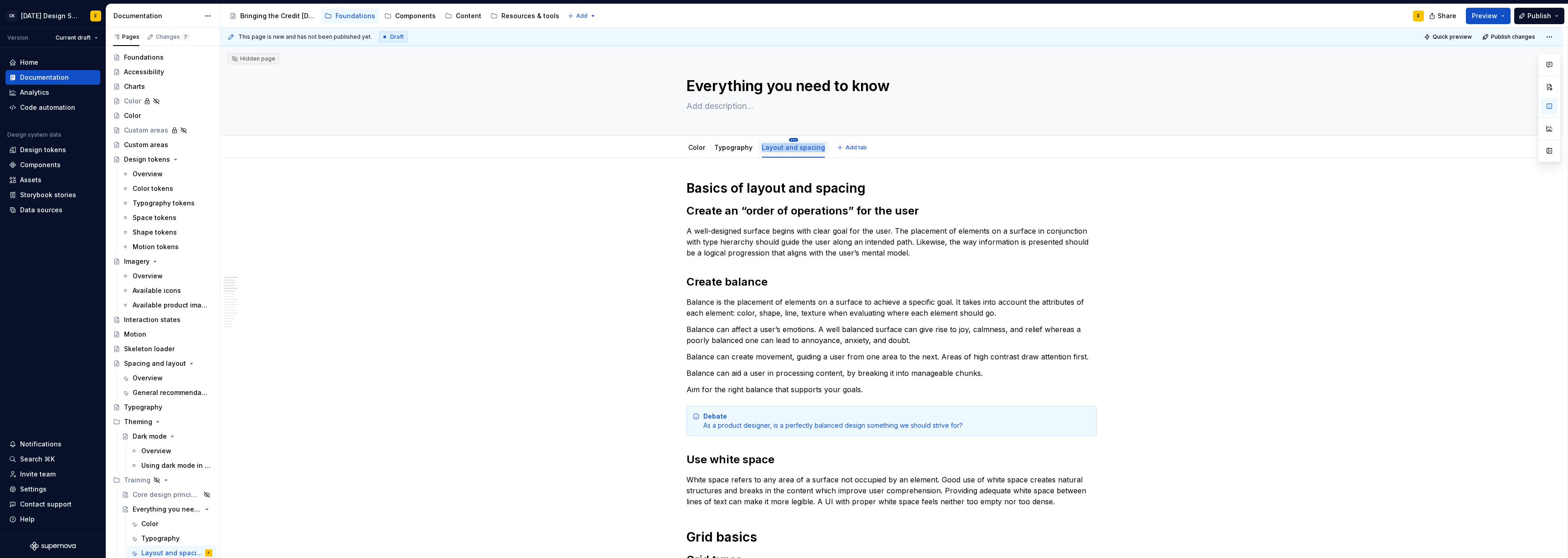
click at [699, 140] on html "CK [DATE] Design System F Version Current draft Home Documentation Analytics Co…" at bounding box center [784, 279] width 1568 height 558
type textarea "*"
click at [699, 155] on div "Rename tab" at bounding box center [831, 153] width 59 height 10
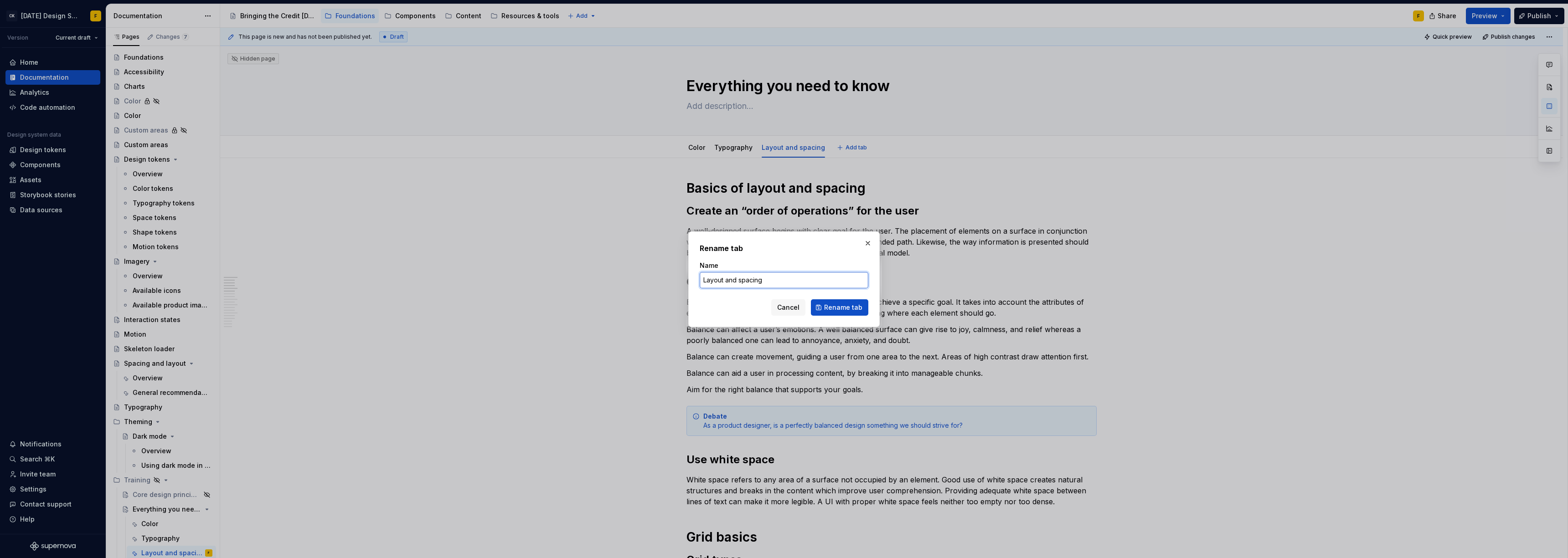
click at [699, 284] on input "Layout and spacing" at bounding box center [784, 279] width 169 height 16
drag, startPoint x: 725, startPoint y: 280, endPoint x: 672, endPoint y: 280, distance: 53.0
click at [672, 280] on div "Rename tab Name Layout and spacing Cancel Rename tab" at bounding box center [784, 279] width 1568 height 558
type input "Spacing and layout"
click at [699, 311] on span "Rename tab" at bounding box center [843, 307] width 38 height 10
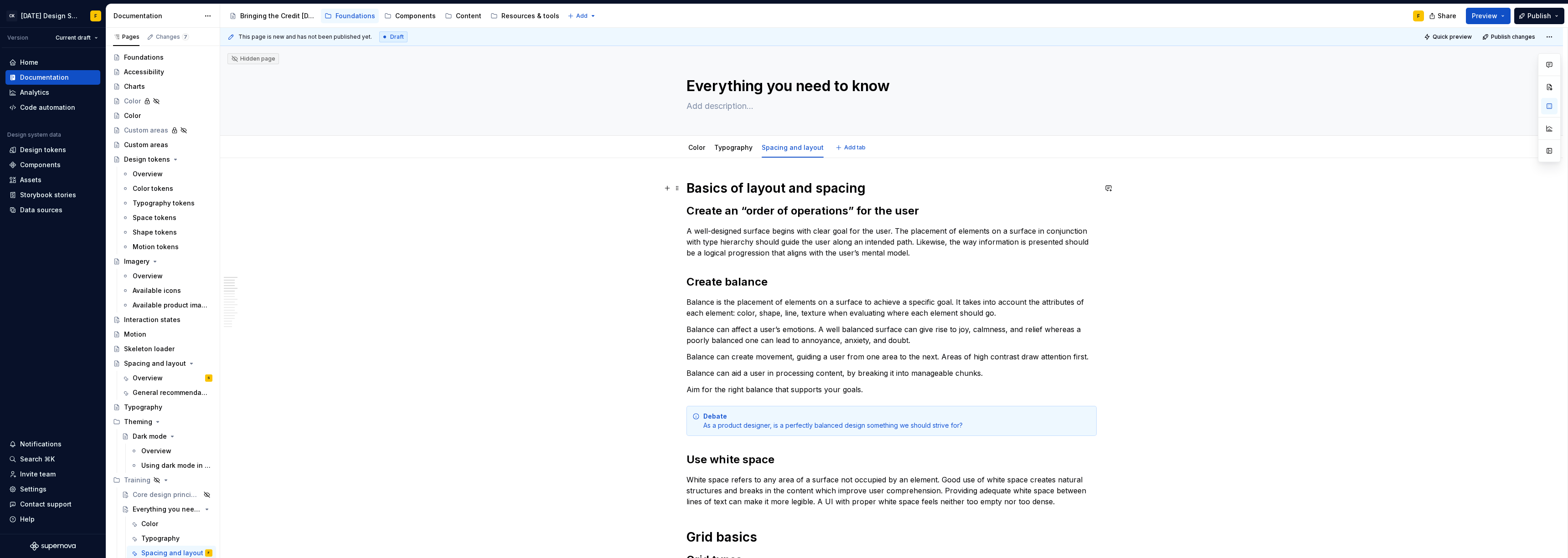
click at [699, 190] on h1 "Basics of layout and spacing" at bounding box center [892, 188] width 410 height 16
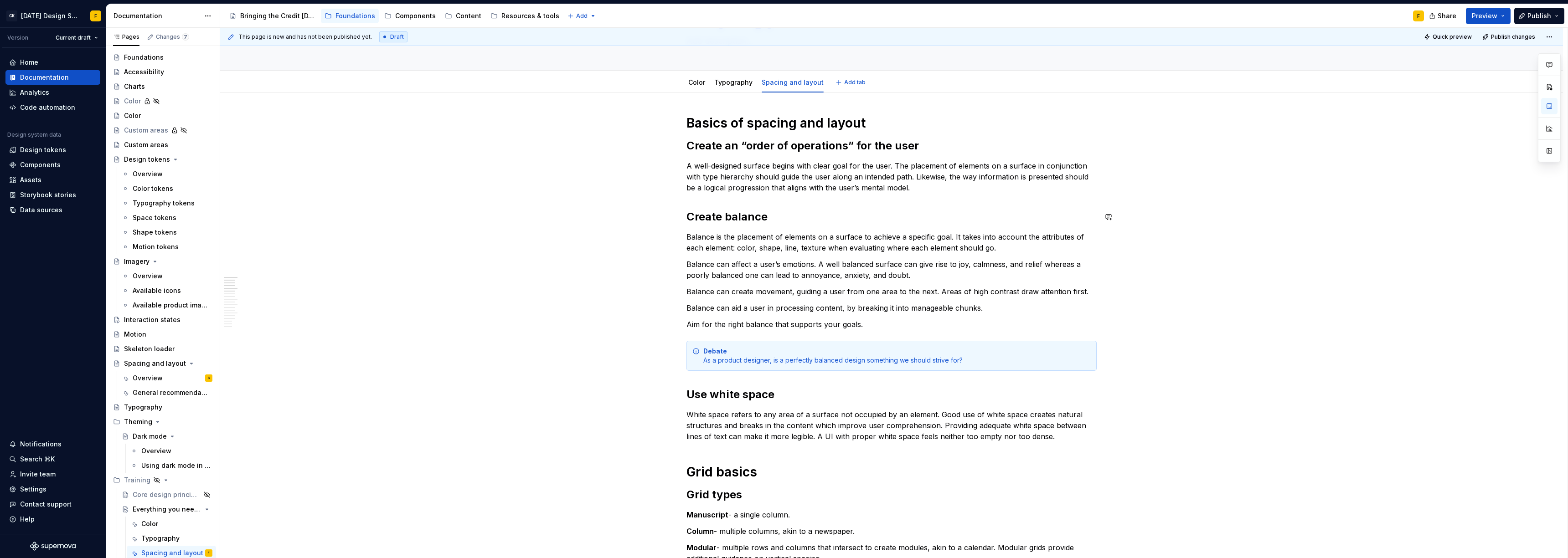
scroll to position [67, 0]
click at [699, 247] on p "Balance is the placement of elements on a surface to achieve a specific goal. I…" at bounding box center [892, 240] width 410 height 22
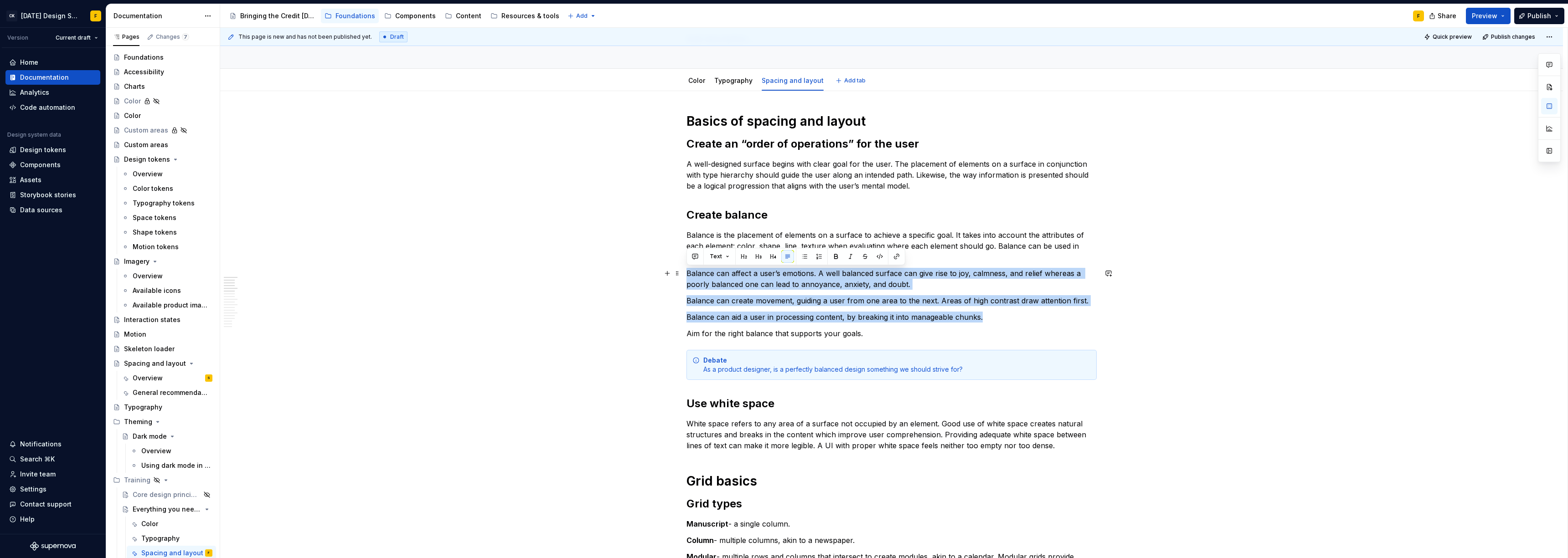
drag, startPoint x: 988, startPoint y: 318, endPoint x: 683, endPoint y: 273, distance: 308.3
click at [699, 257] on button "button" at bounding box center [804, 256] width 12 height 12
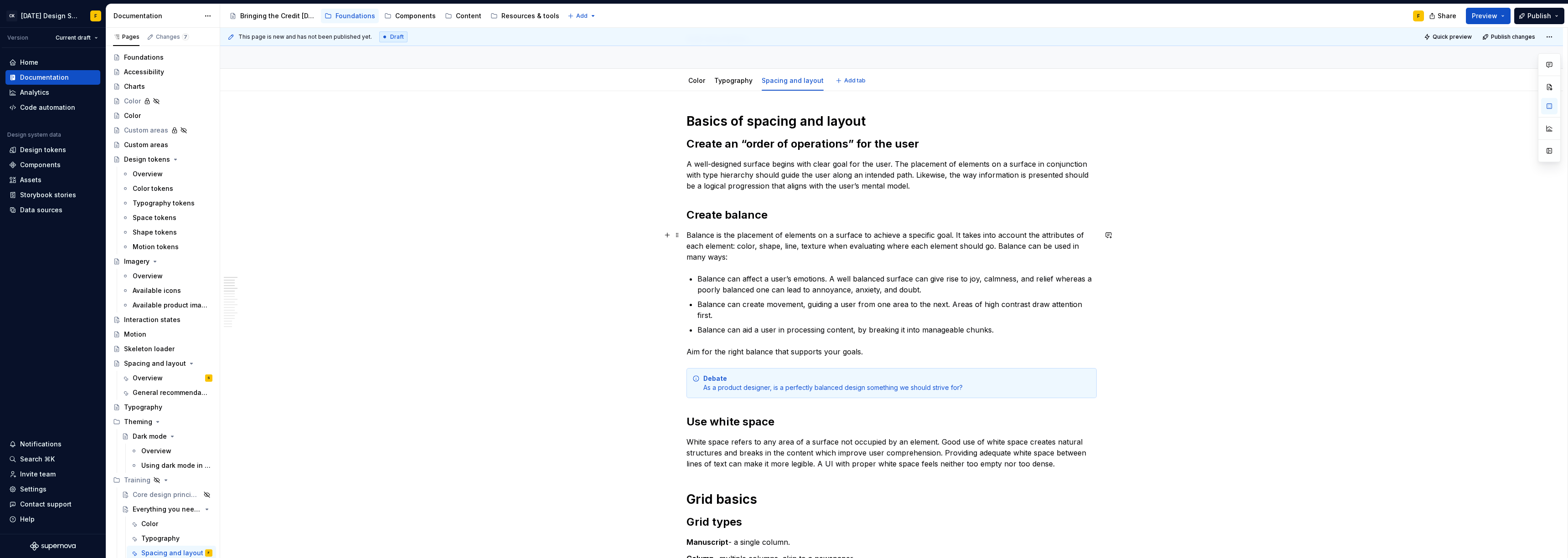
click at [699, 259] on p "Balance is the placement of elements on a surface to achieve a specific goal. I…" at bounding box center [892, 246] width 410 height 33
click at [699, 287] on p "Balance can affect a user’s emotions. A well balanced surface can give rise to …" at bounding box center [897, 284] width 399 height 22
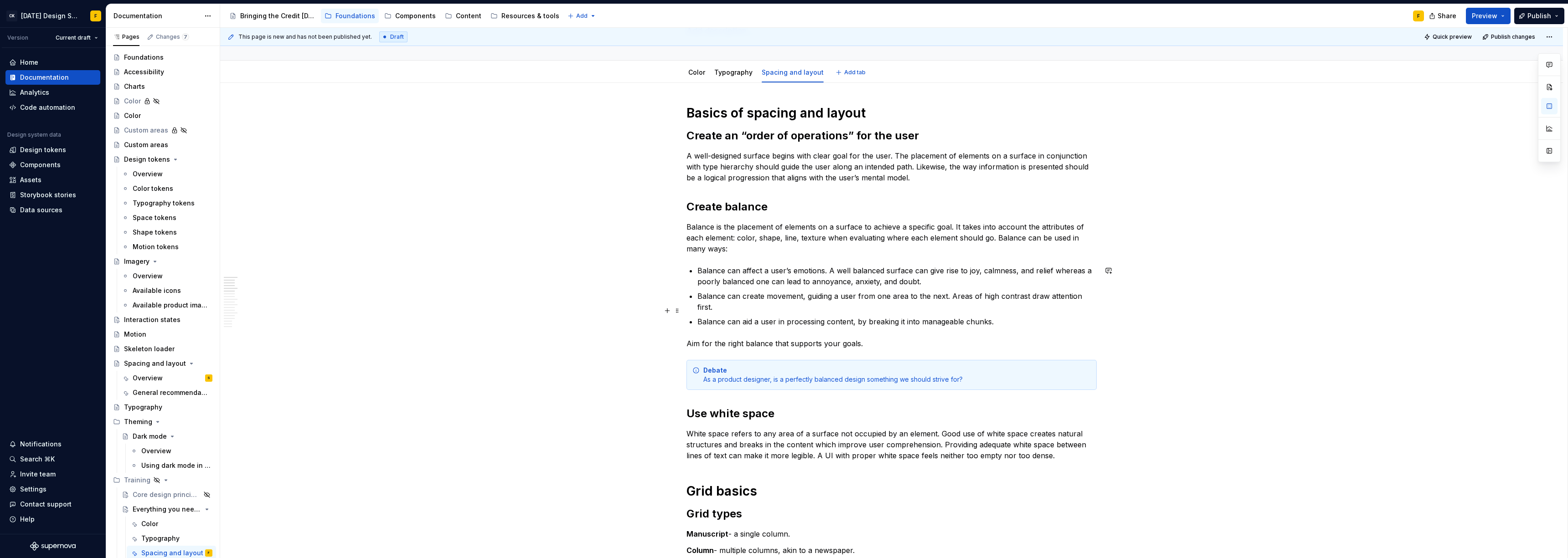
click at [699, 316] on p "Balance can aid a user in processing content, by breaking it into manageable ch…" at bounding box center [897, 321] width 399 height 11
click at [699, 338] on p "Aim for the right balance that supports your goals." at bounding box center [892, 343] width 410 height 11
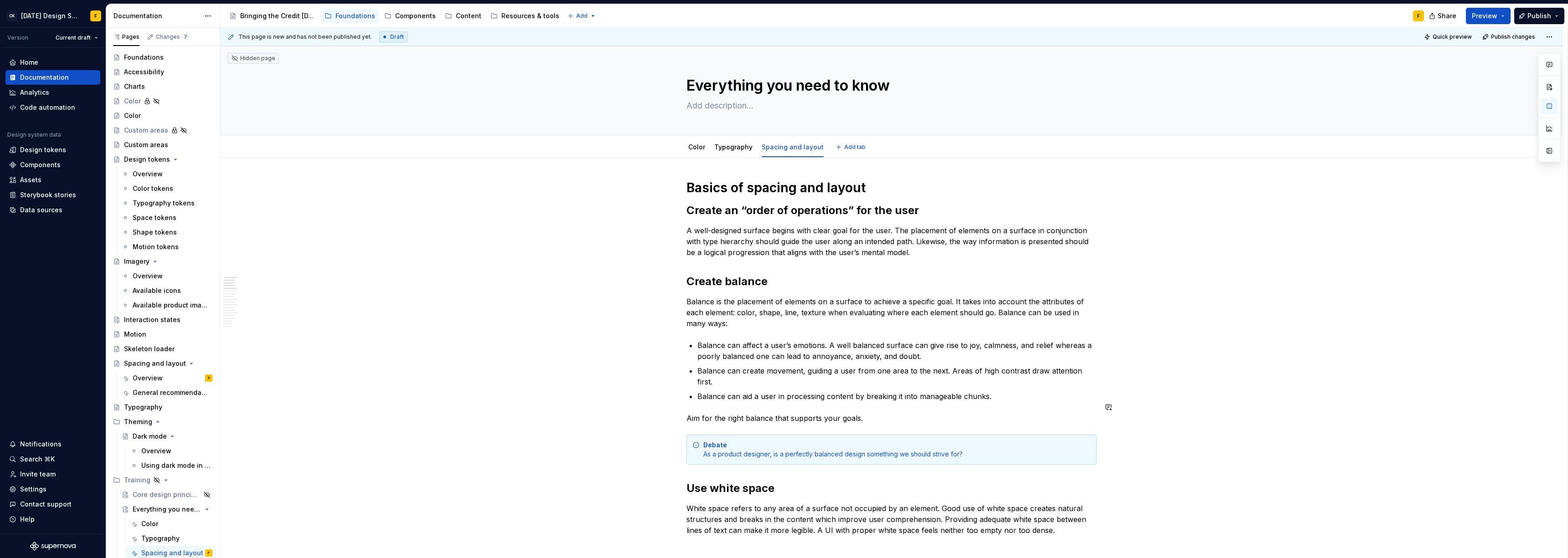
scroll to position [16, 0]
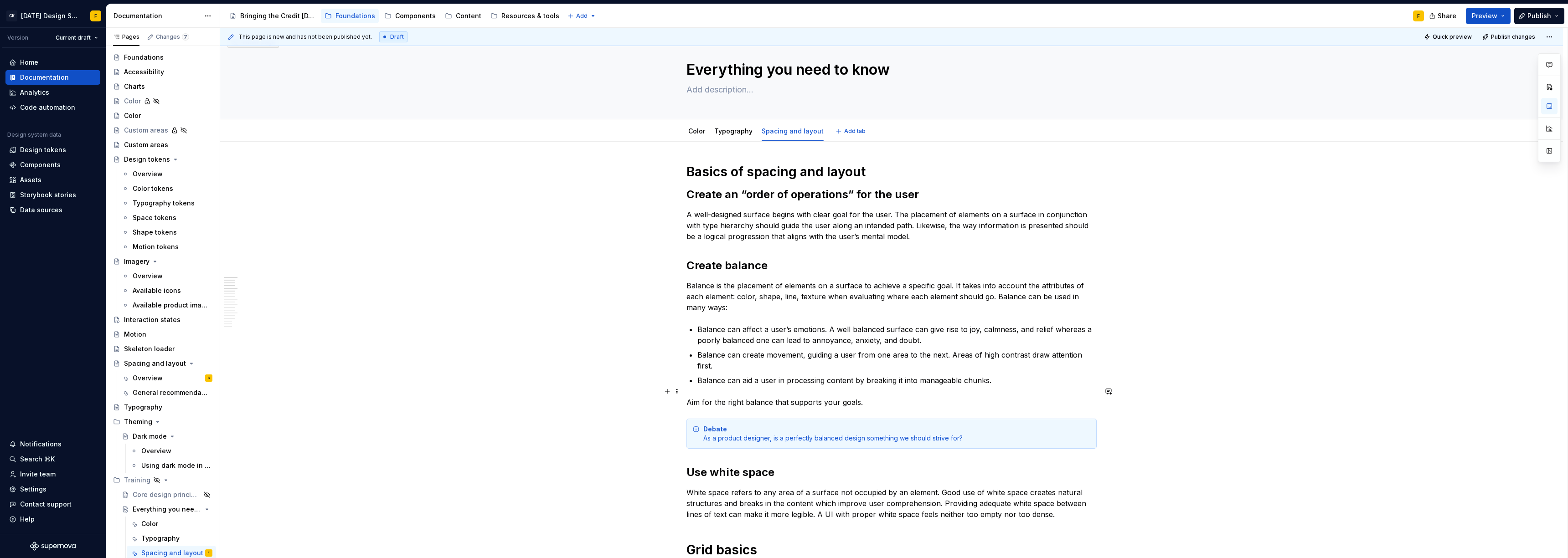
click at [699, 382] on p "Aim for the right balance that supports your goals." at bounding box center [892, 401] width 410 height 11
drag, startPoint x: 764, startPoint y: 391, endPoint x: 826, endPoint y: 413, distance: 65.8
click at [699, 382] on p "Aim for a balance that supports your goals." at bounding box center [892, 401] width 410 height 11
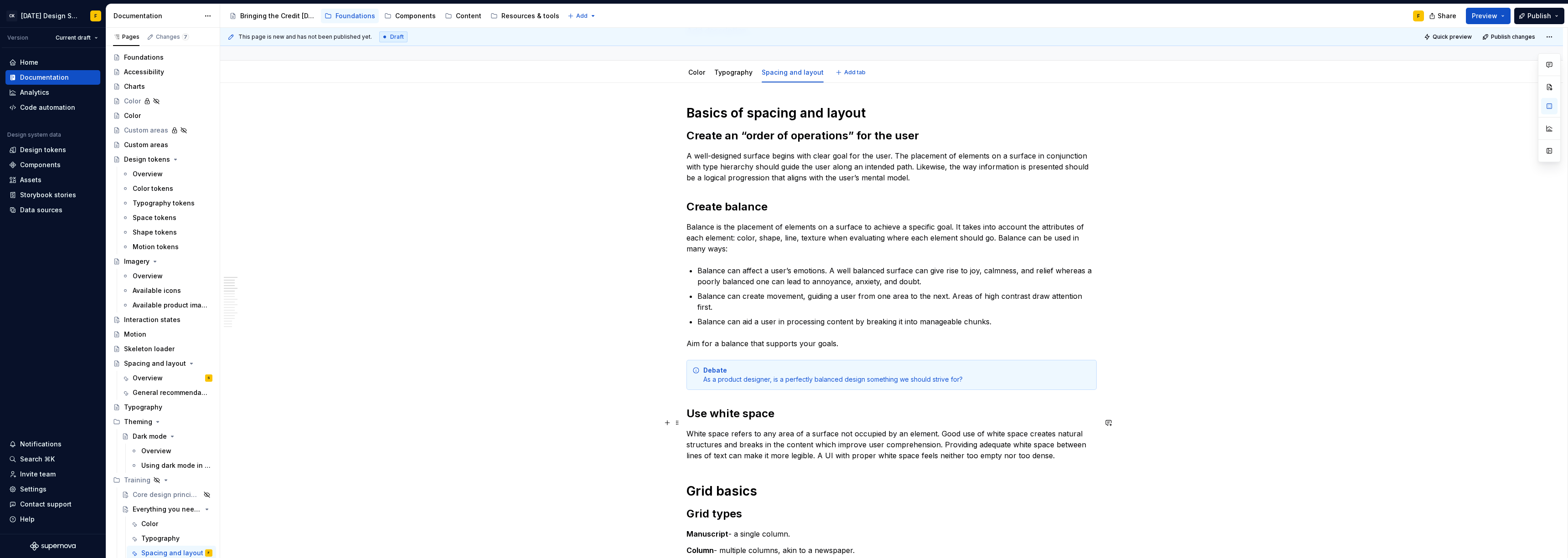
click at [699, 382] on p "White space refers to any area of a surface not occupied by an element. Good us…" at bounding box center [892, 444] width 410 height 33
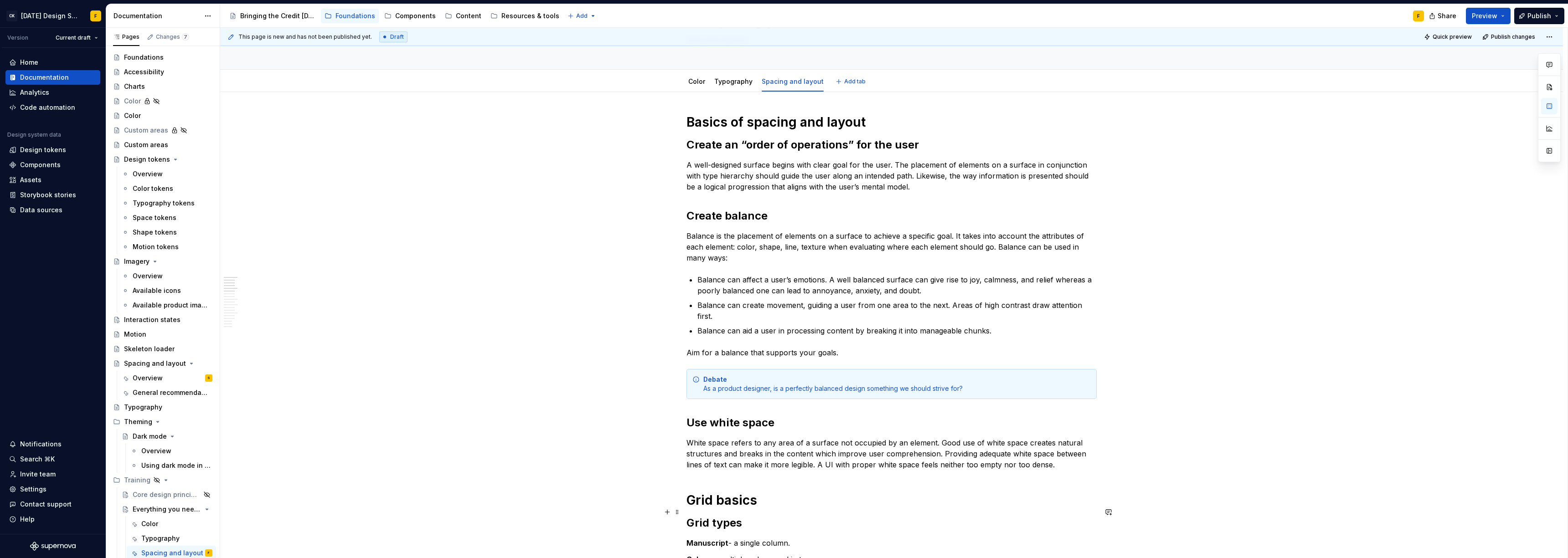
click at [699, 382] on h2 "Use white space" at bounding box center [892, 422] width 410 height 14
click at [699, 382] on p "White space refers to any area of a surface not occupied by an element. Good us…" at bounding box center [892, 454] width 410 height 33
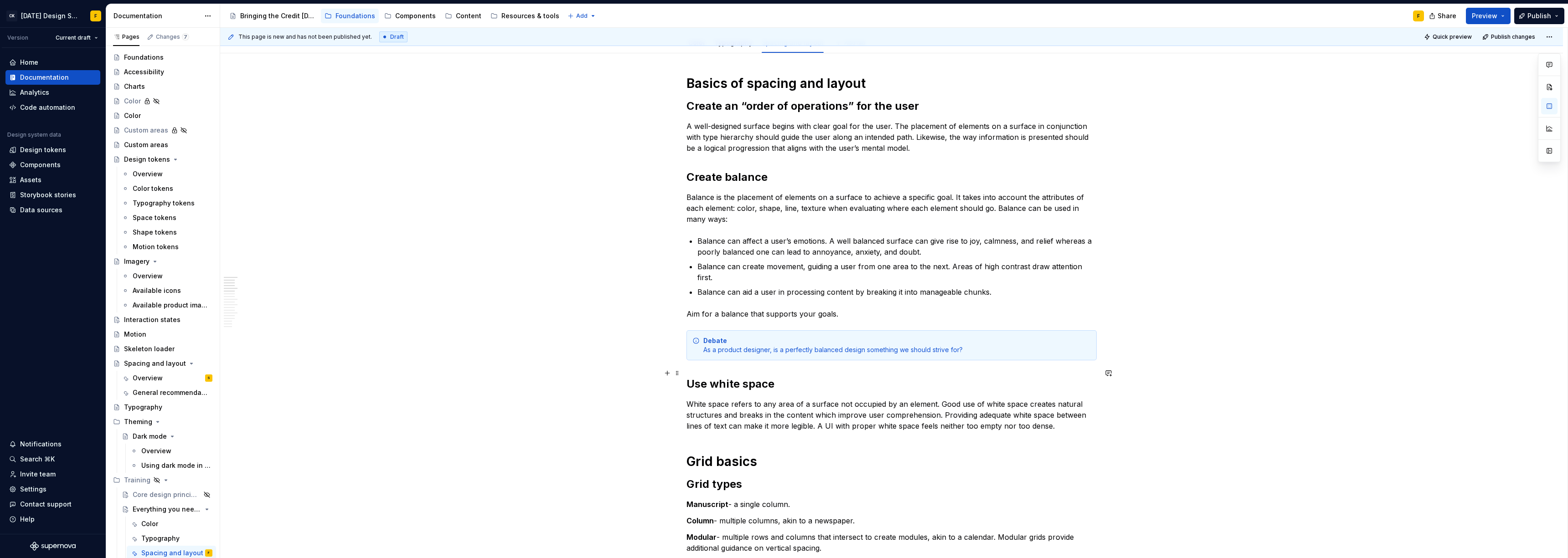
scroll to position [113, 0]
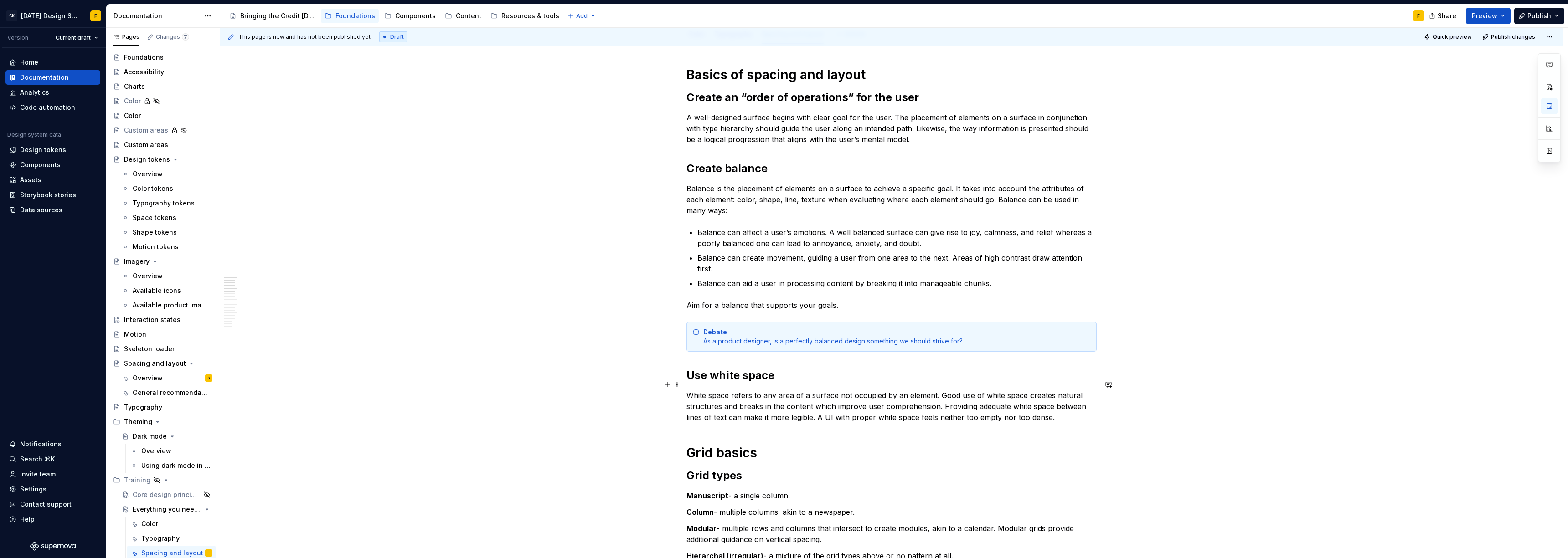
click at [687, 382] on p "White space refers to any area of a surface not occupied by an element. Good us…" at bounding box center [892, 406] width 410 height 33
click at [699, 382] on p "White space refers to any area of a surface not occupied by an element. Good us…" at bounding box center [892, 406] width 410 height 33
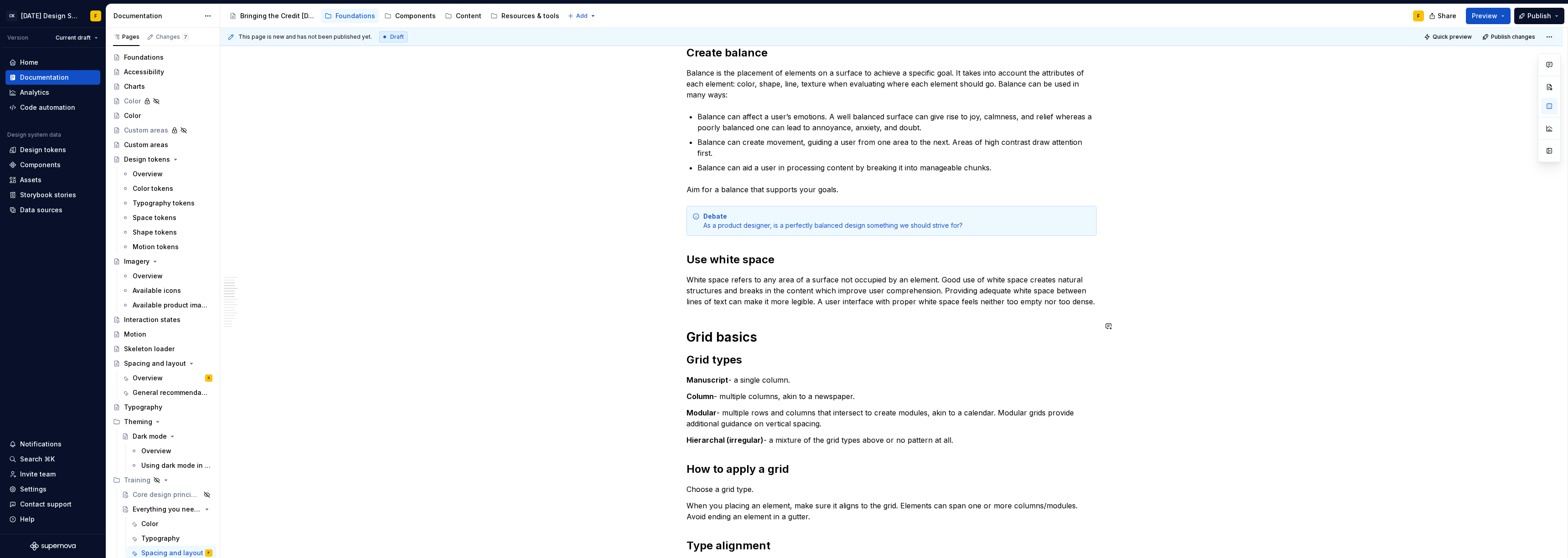
scroll to position [239, 0]
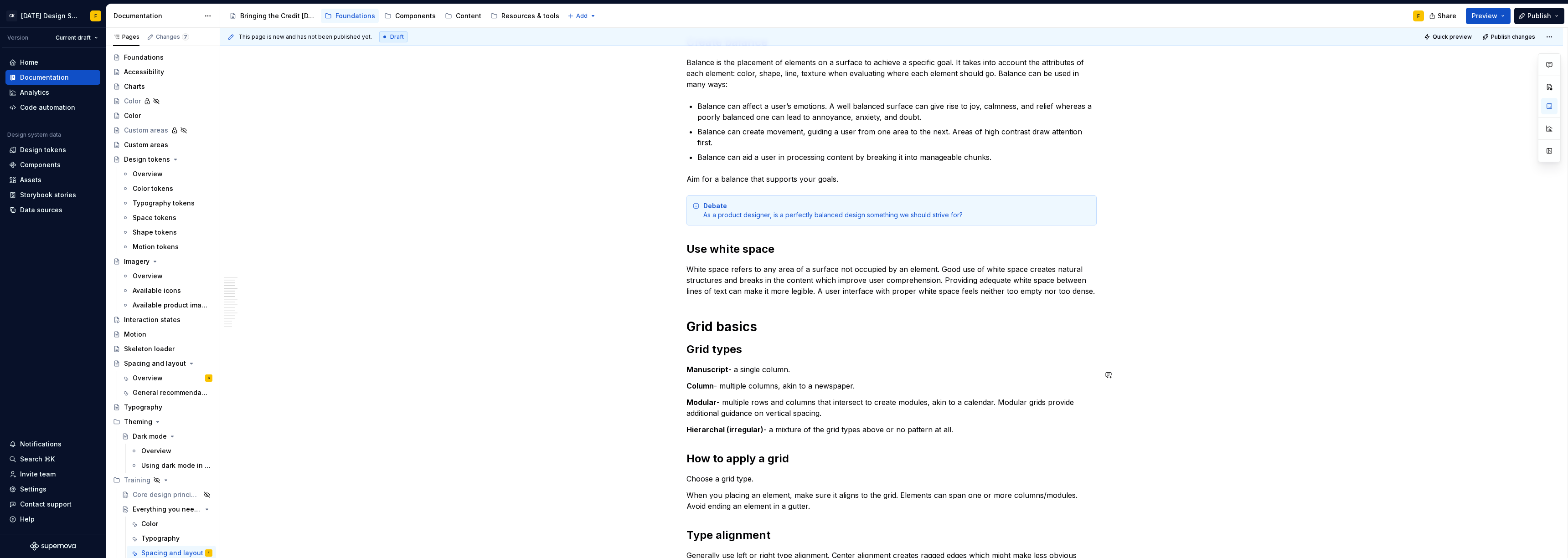
click at [699, 282] on p "White space refers to any area of a surface not occupied by an element. Good us…" at bounding box center [892, 280] width 410 height 33
click at [699, 280] on p "White space refers to any area of a surface not occupied by an element. Good us…" at bounding box center [892, 280] width 410 height 33
click at [699, 382] on p "Modular - multiple rows and columns that intersect to create modules, akin to a…" at bounding box center [892, 407] width 410 height 22
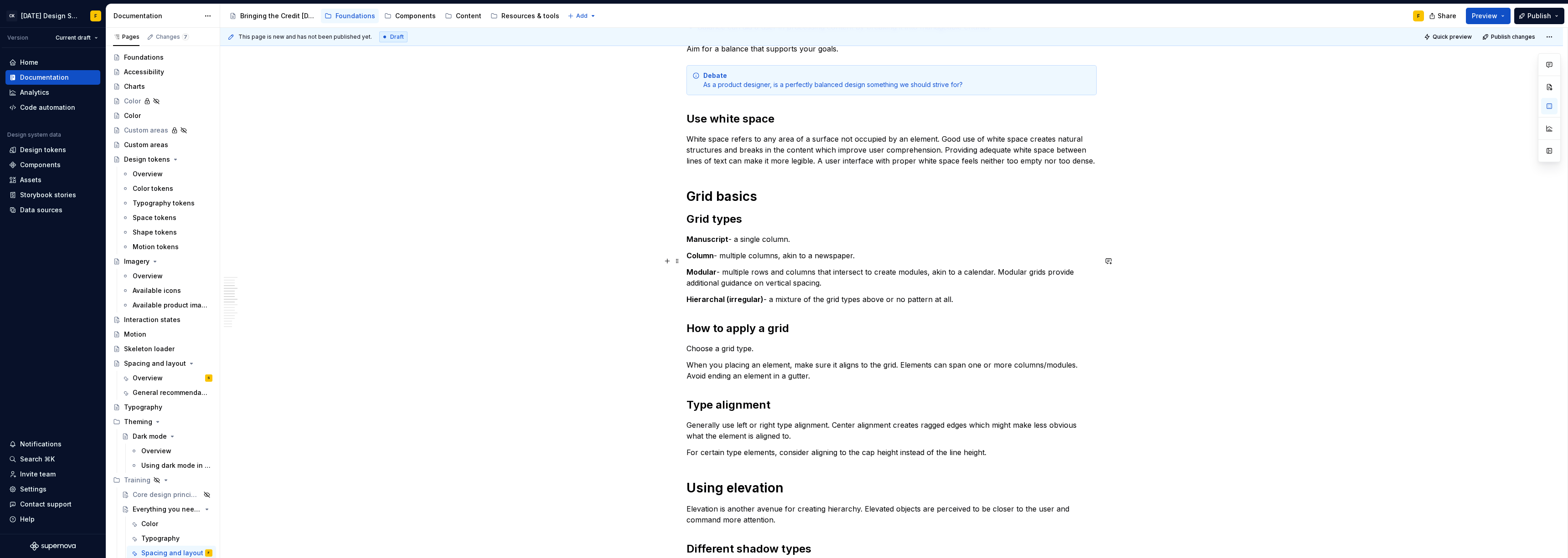
scroll to position [380, 0]
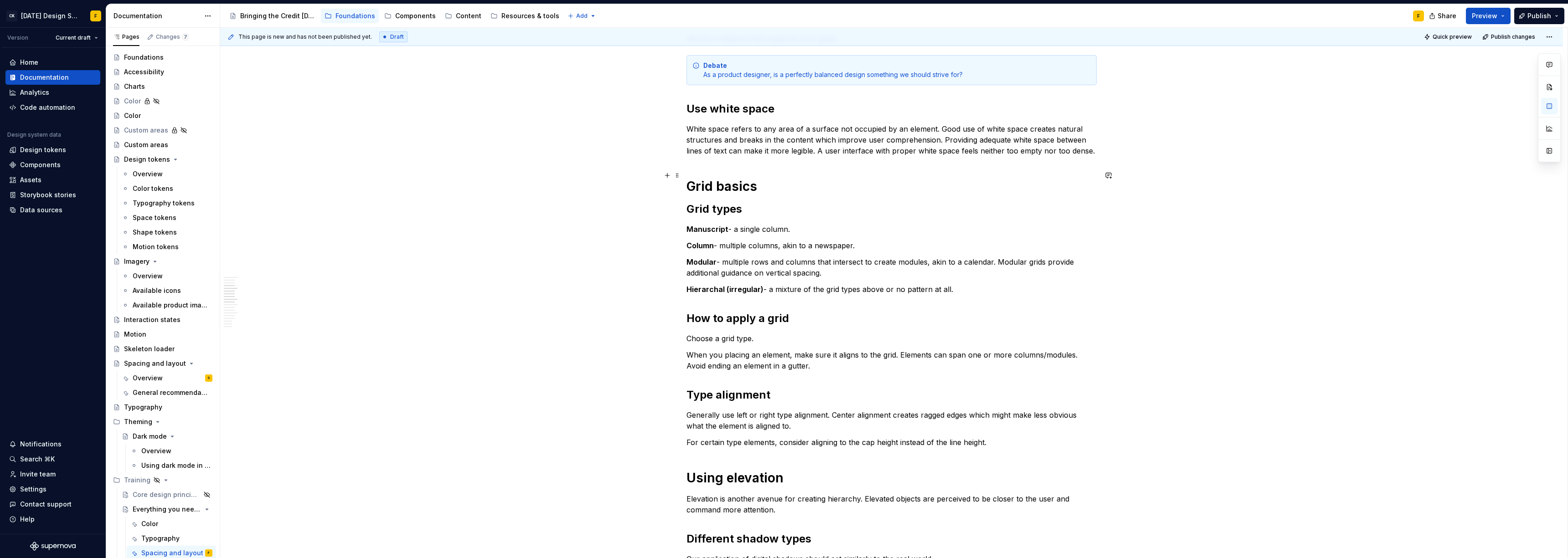
click at [690, 178] on h1 "Grid basics" at bounding box center [892, 186] width 410 height 16
click at [699, 240] on p "Column - multiple columns, akin to a newspaper." at bounding box center [892, 245] width 410 height 11
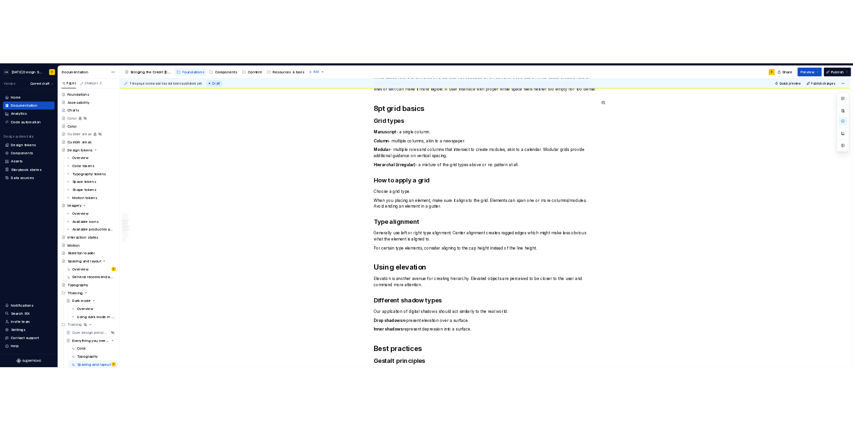
scroll to position [505, 0]
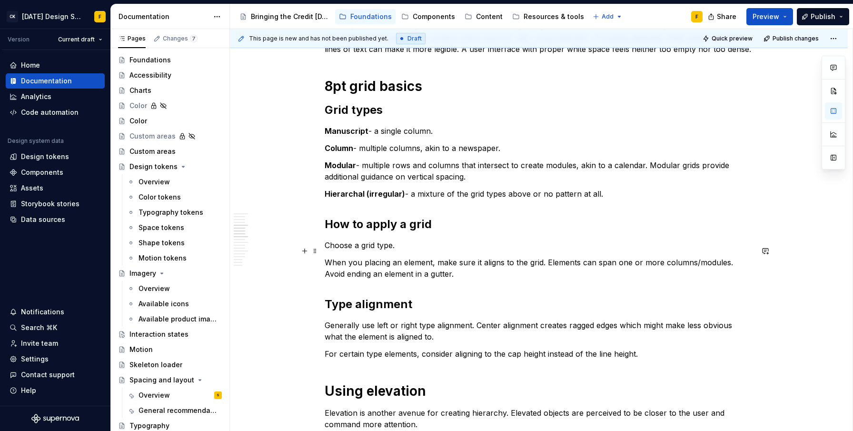
click at [483, 258] on p "When you placing an element, make sure it aligns to the grid. Elements can span…" at bounding box center [539, 267] width 428 height 23
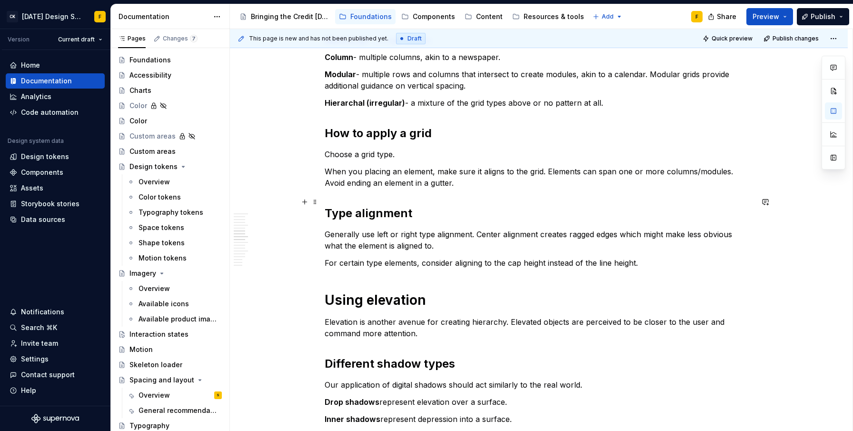
scroll to position [602, 0]
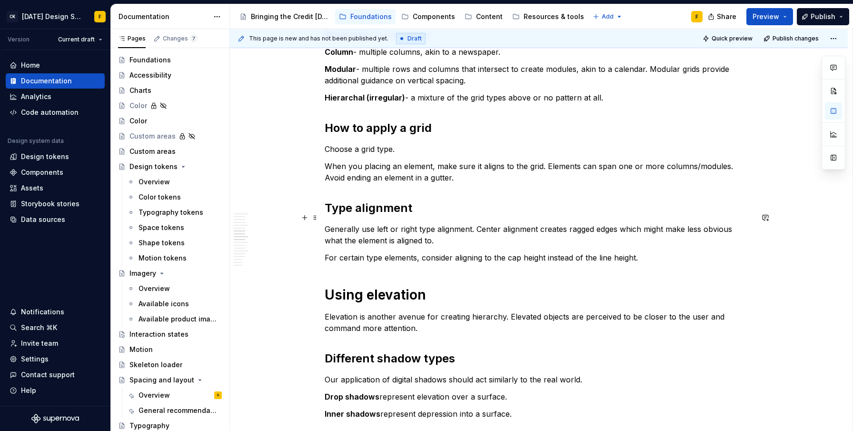
click at [660, 223] on p "Generally use left or right type alignment. Center alignment creates ragged edg…" at bounding box center [539, 234] width 428 height 23
click at [689, 223] on p "Generally use left or right type alignment. Center alignment creates ragged edg…" at bounding box center [539, 234] width 428 height 23
click at [472, 311] on p "Elevation is another avenue for creating hierarchy. Elevated objects are percei…" at bounding box center [539, 322] width 428 height 23
type textarea "*"
